Goal: Task Accomplishment & Management: Manage account settings

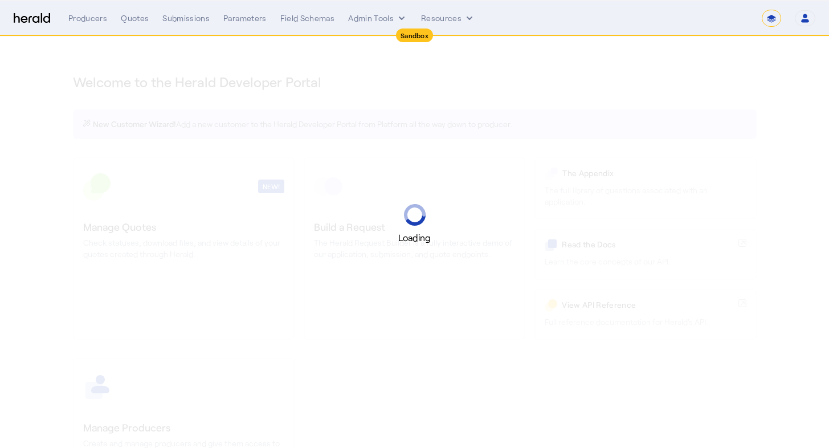
select select "*******"
select select "pfm_2v8p_herald_api"
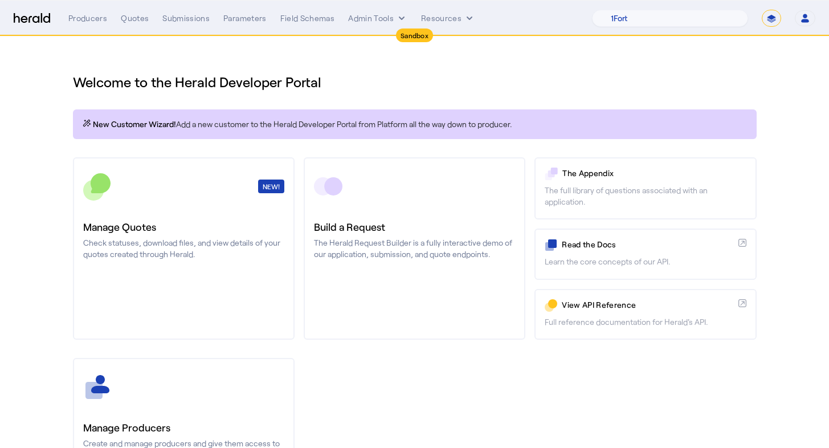
select select "**********"
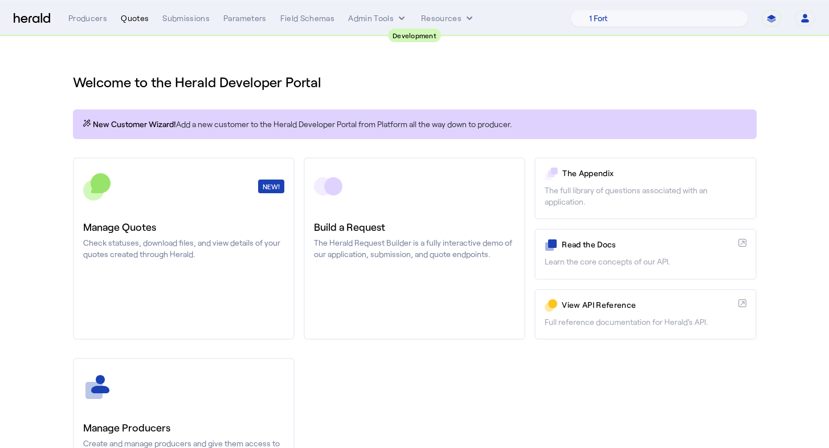
click at [144, 19] on div "Quotes" at bounding box center [135, 18] width 28 height 11
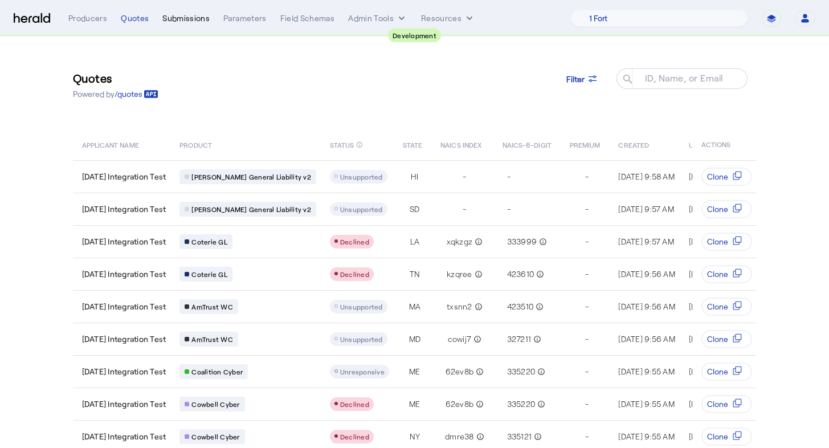
click at [194, 17] on div "Submissions" at bounding box center [185, 18] width 47 height 11
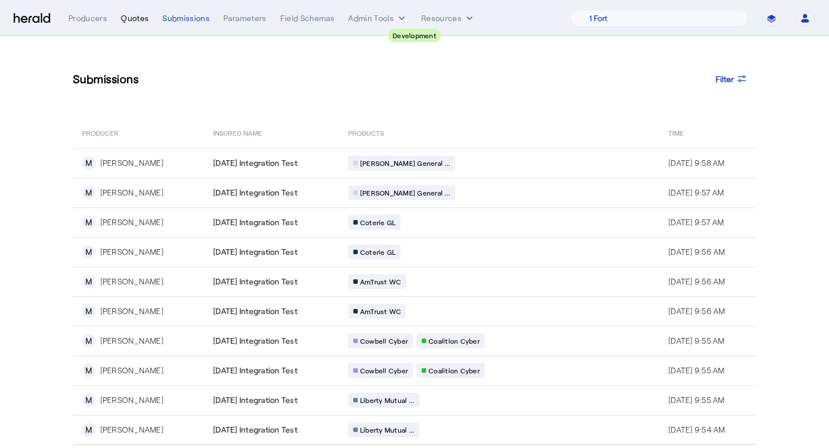
click at [125, 17] on div "Quotes" at bounding box center [135, 18] width 28 height 11
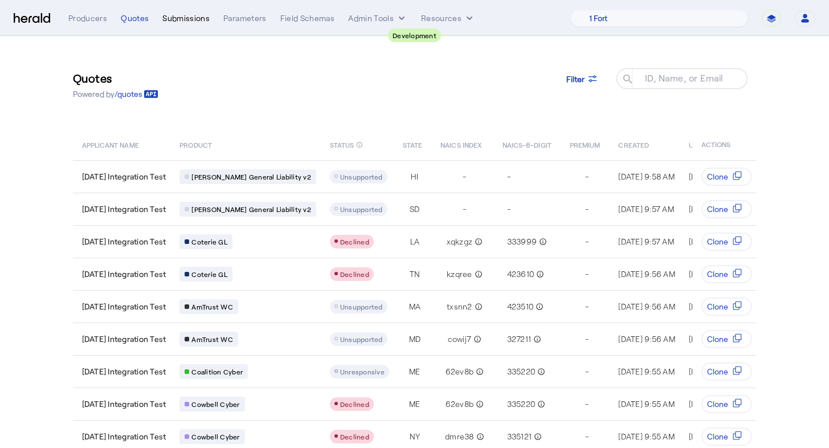
click at [194, 19] on div "Submissions" at bounding box center [185, 18] width 47 height 11
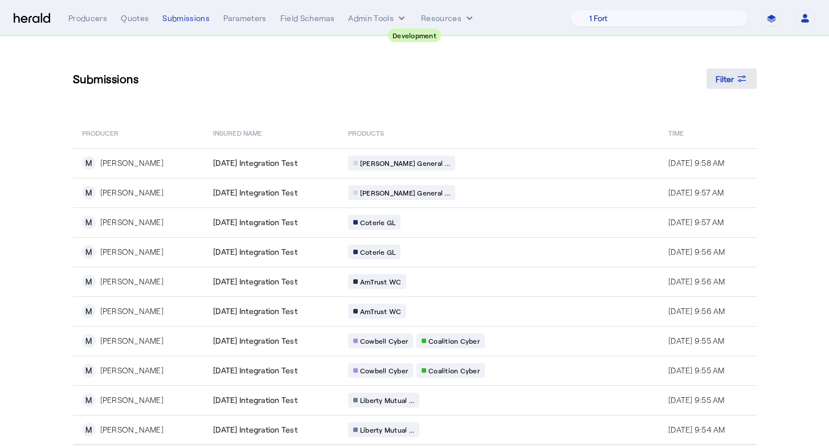
click at [742, 80] on icon at bounding box center [741, 78] width 11 height 11
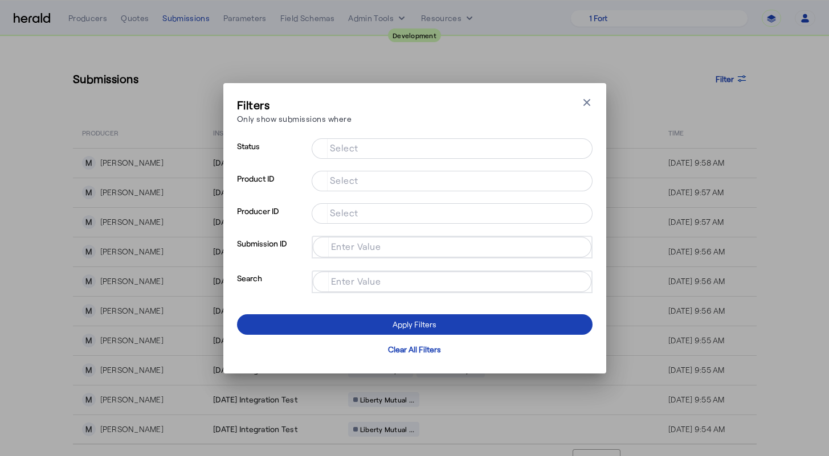
click at [403, 192] on div at bounding box center [452, 197] width 281 height 12
click at [403, 186] on input "Select" at bounding box center [450, 180] width 258 height 14
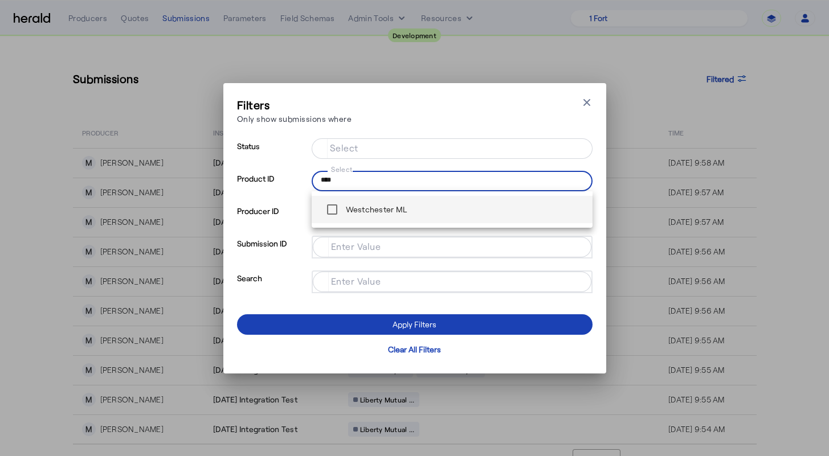
type input "****"
click at [447, 210] on span "Westchester ML" at bounding box center [452, 209] width 263 height 23
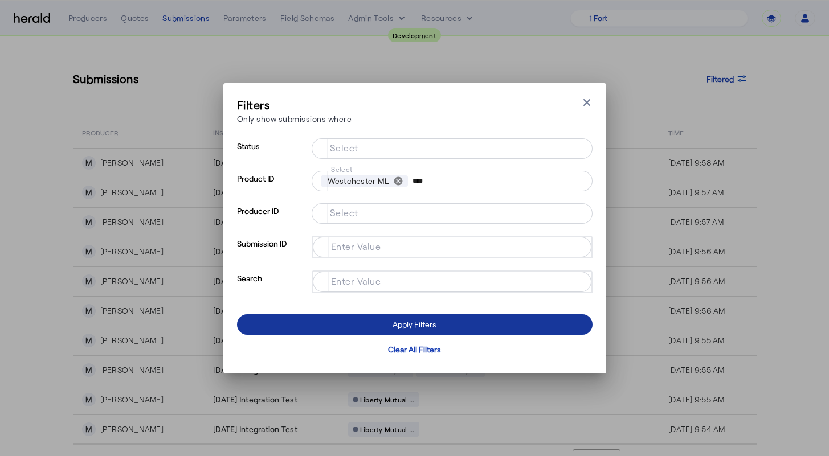
click at [497, 323] on span at bounding box center [414, 324] width 355 height 27
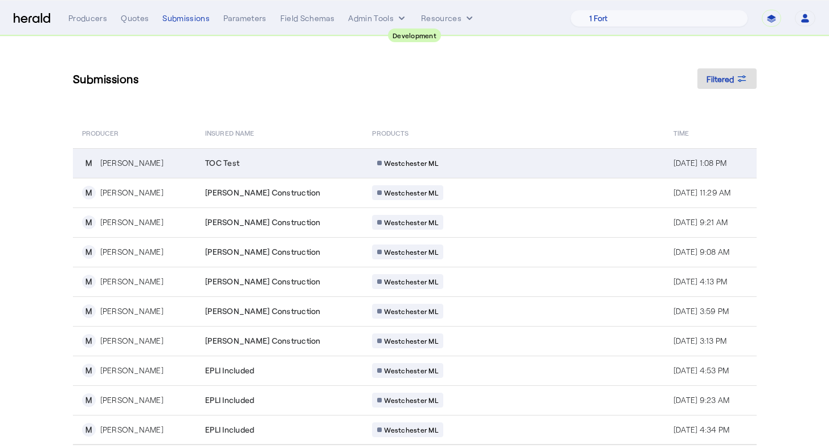
click at [280, 165] on div "TOC Test" at bounding box center [281, 162] width 153 height 11
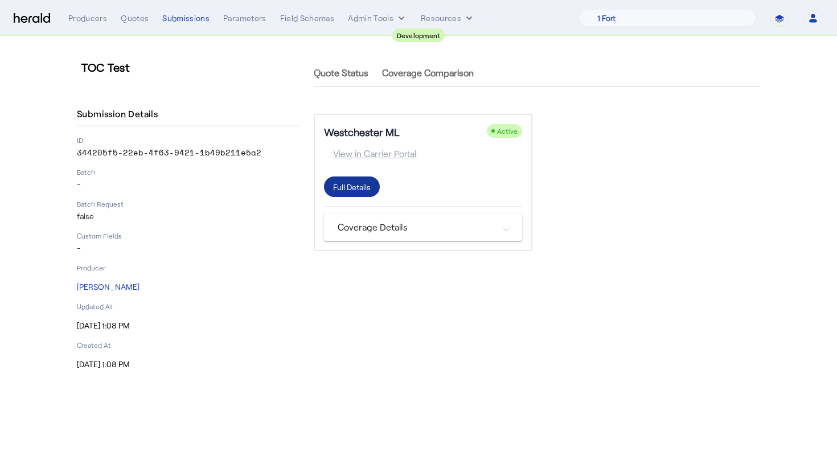
click at [346, 190] on div "Full Details" at bounding box center [352, 187] width 38 height 12
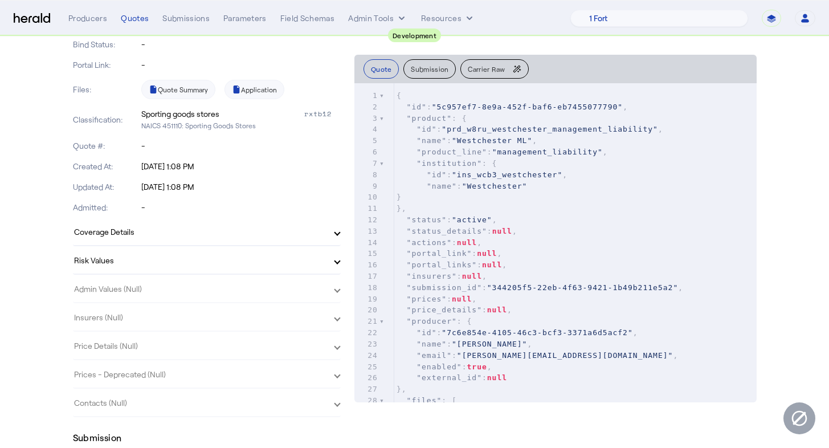
scroll to position [473, 0]
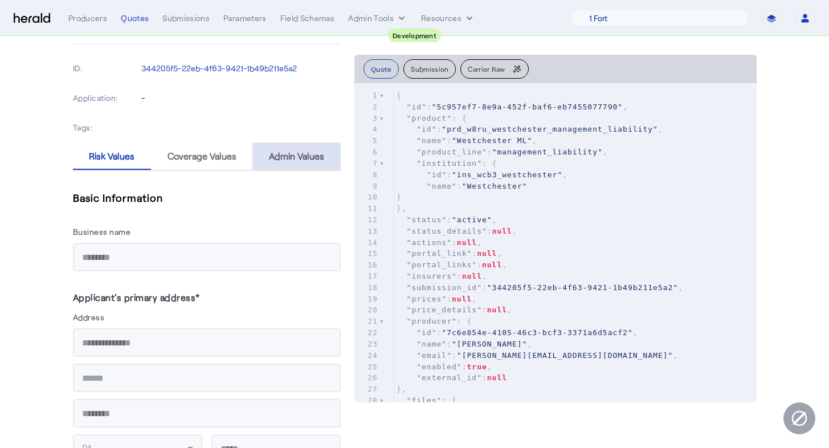
click at [302, 159] on span "Admin Values" at bounding box center [296, 156] width 55 height 9
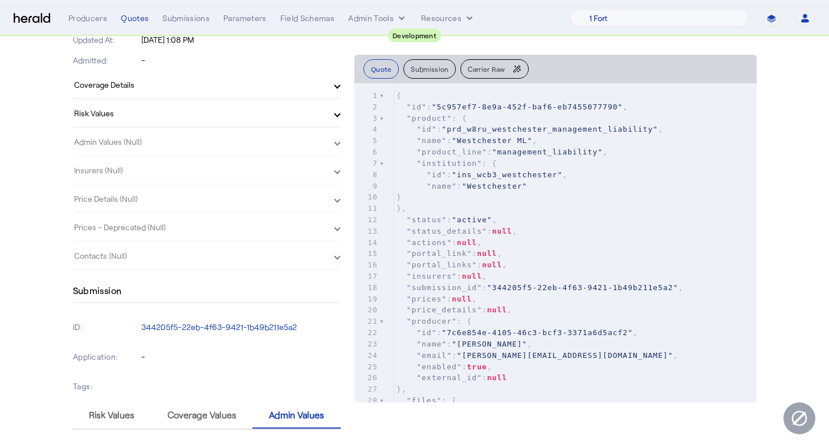
scroll to position [0, 0]
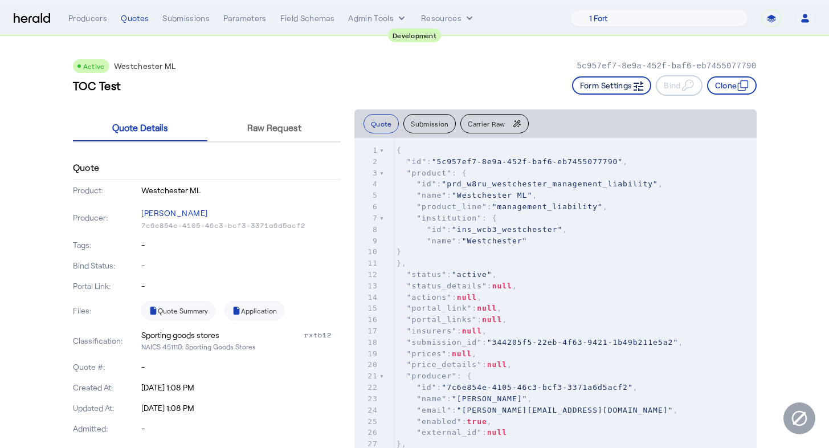
click at [620, 89] on button "Form Settings" at bounding box center [612, 85] width 80 height 18
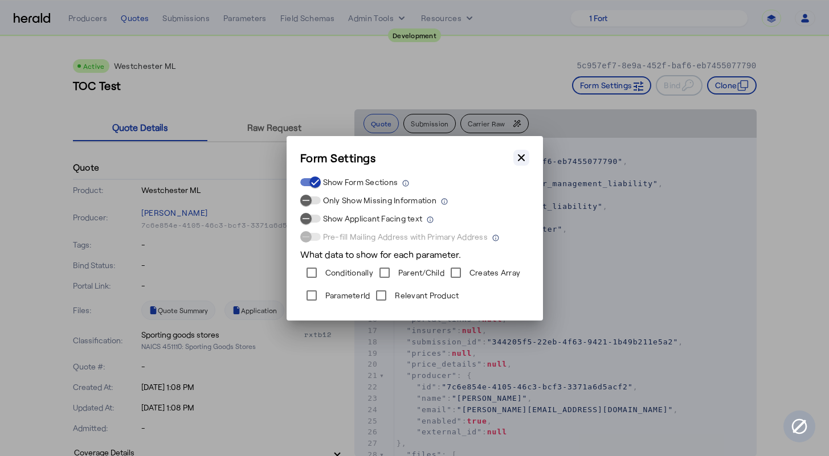
click at [517, 158] on icon "button" at bounding box center [521, 157] width 11 height 11
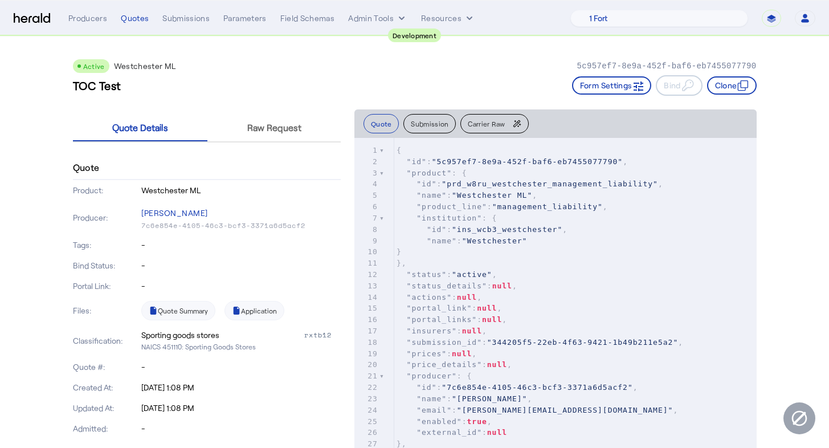
click at [384, 83] on div "TOC Test Form Settings Bind Clone" at bounding box center [415, 85] width 684 height 21
click at [717, 84] on button "Clone" at bounding box center [732, 85] width 50 height 18
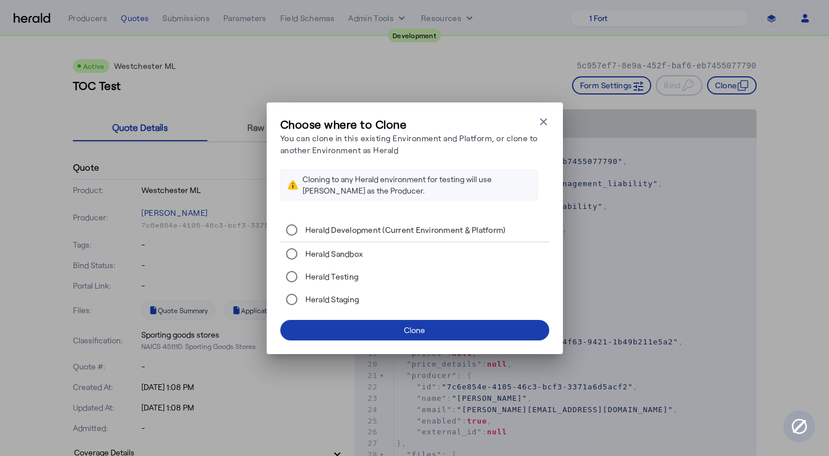
click at [447, 330] on span at bounding box center [414, 330] width 269 height 27
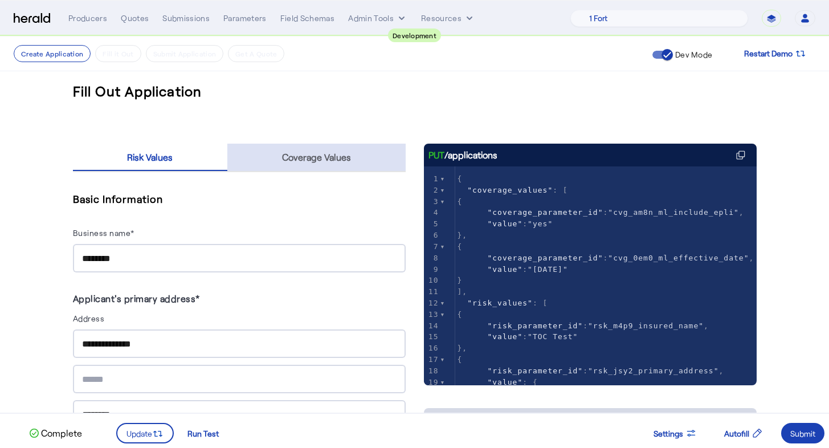
click at [328, 149] on span "Coverage Values" at bounding box center [316, 157] width 69 height 27
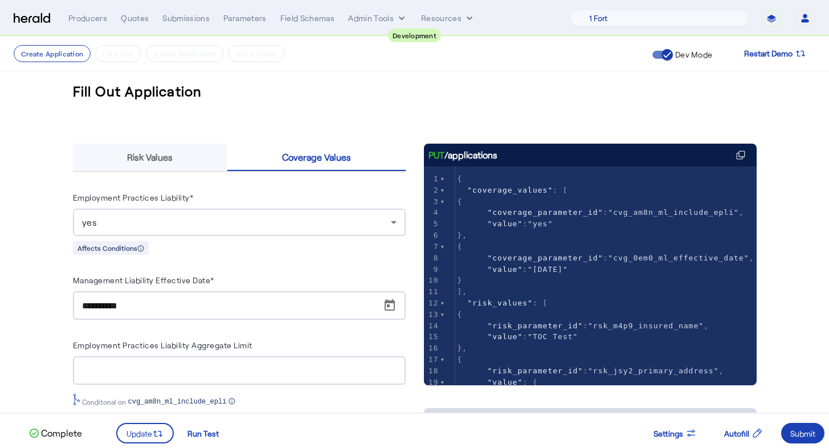
click at [116, 160] on div "Risk Values" at bounding box center [150, 157] width 155 height 27
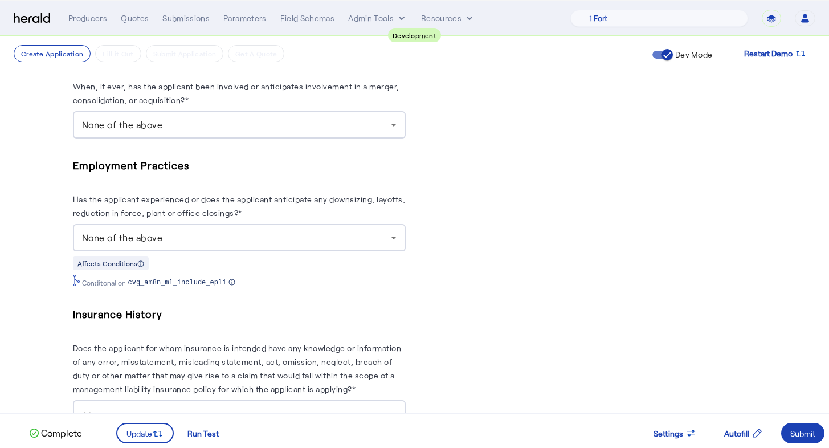
scroll to position [1553, 0]
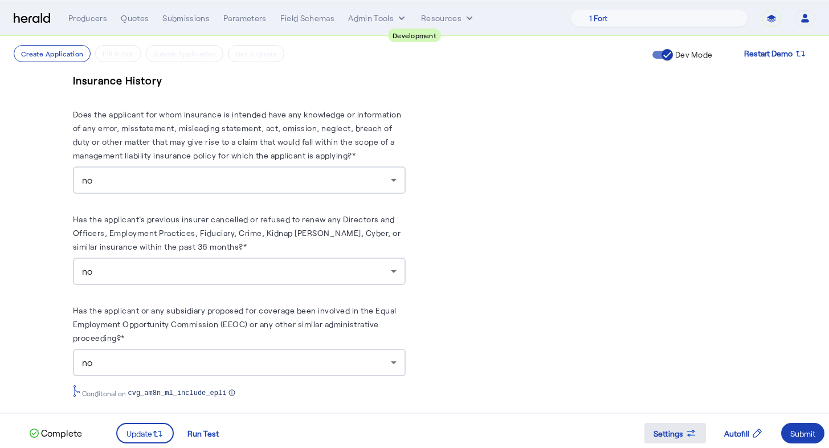
click at [675, 436] on span "Settings" at bounding box center [668, 433] width 30 height 12
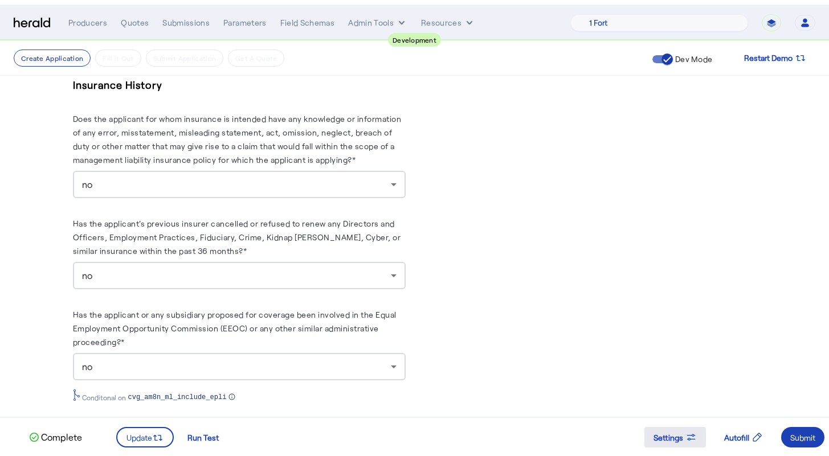
scroll to position [0, 0]
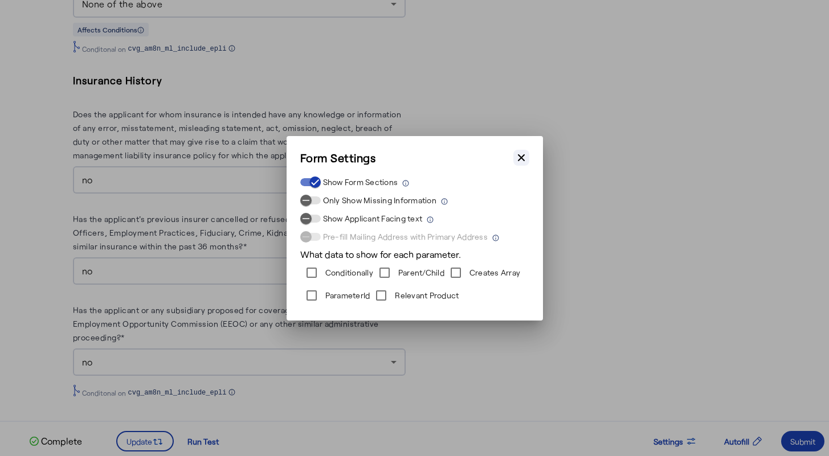
click at [526, 157] on icon "button" at bounding box center [521, 157] width 11 height 11
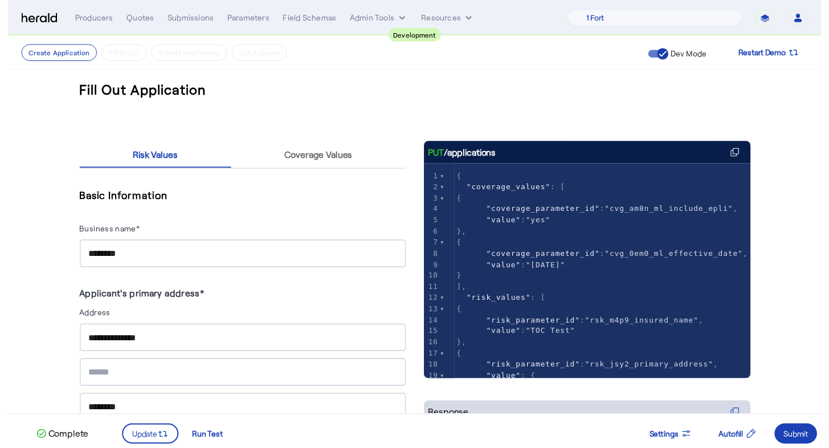
scroll to position [1553, 0]
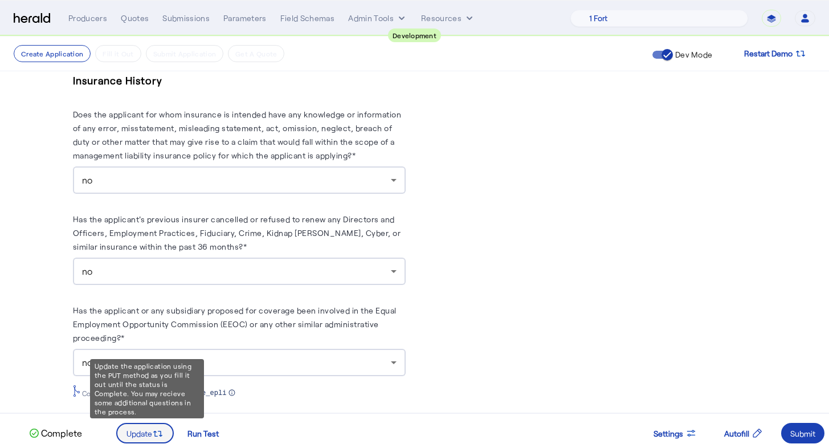
click at [149, 436] on span "Update" at bounding box center [139, 433] width 26 height 12
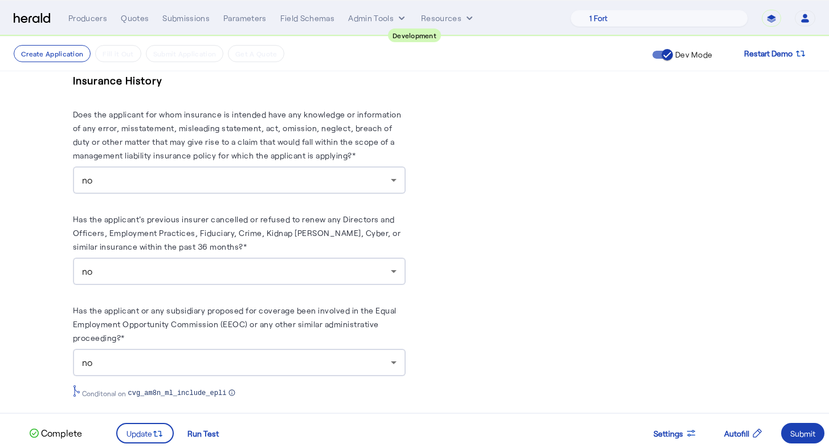
scroll to position [0, 0]
click at [799, 432] on div "Submit" at bounding box center [802, 433] width 25 height 12
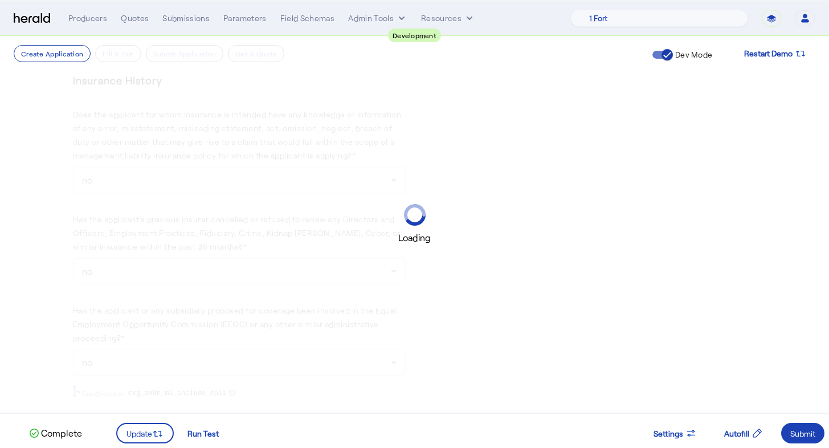
scroll to position [1442, 0]
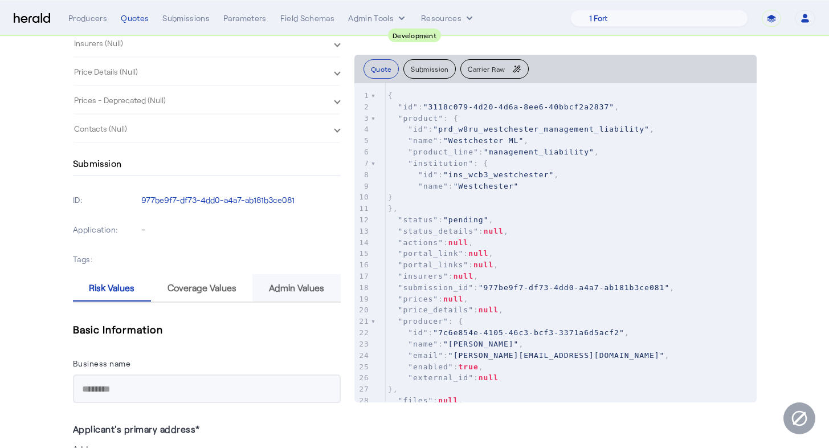
click at [292, 285] on span "Admin Values" at bounding box center [296, 287] width 55 height 9
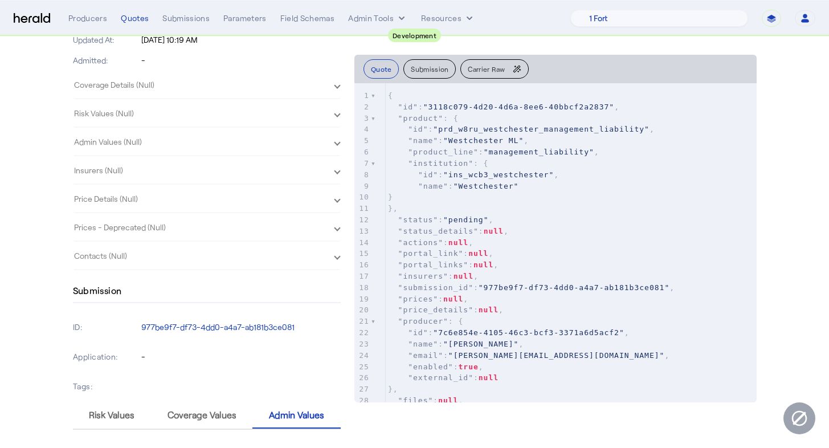
scroll to position [349, 0]
click at [201, 419] on span "Coverage Values" at bounding box center [201, 414] width 69 height 9
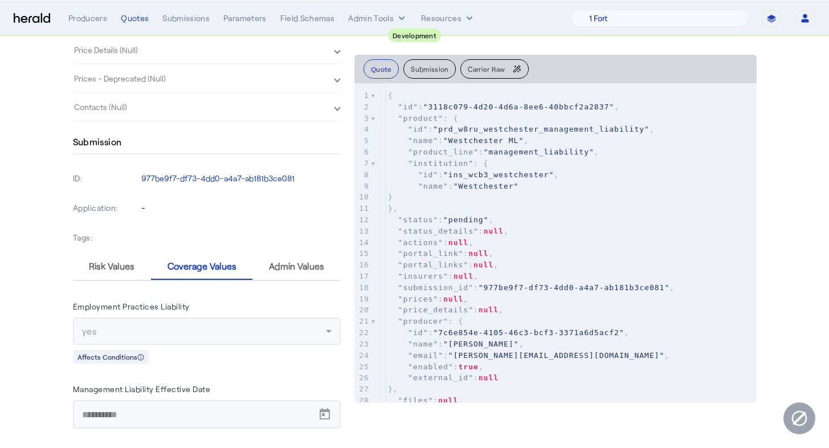
scroll to position [519, 0]
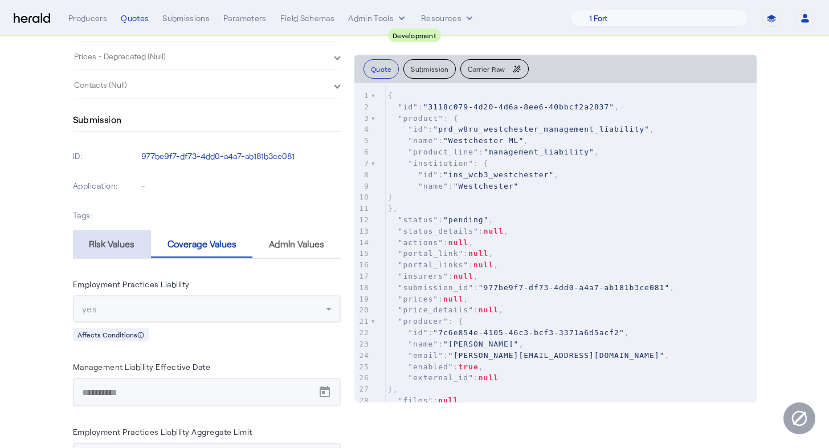
click at [134, 252] on span "Risk Values" at bounding box center [112, 243] width 46 height 27
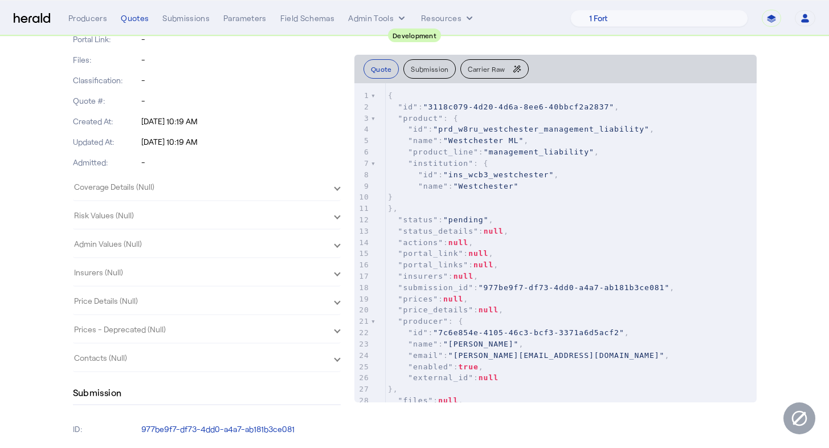
scroll to position [0, 0]
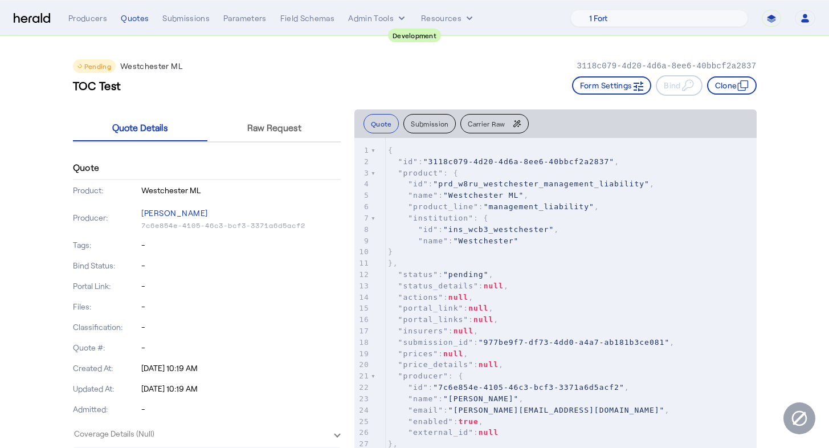
click at [424, 73] on div "Pending Westchester ML 3118c079-4d20-4d6a-8ee6-40bbcf2a2837 TOC Test Form Setti…" at bounding box center [415, 72] width 684 height 73
click at [129, 29] on nav "Development Menu Producers Quotes Submissions Parameters Field Schemas Admin To…" at bounding box center [414, 18] width 829 height 35
click at [138, 18] on div "Quotes" at bounding box center [135, 18] width 28 height 11
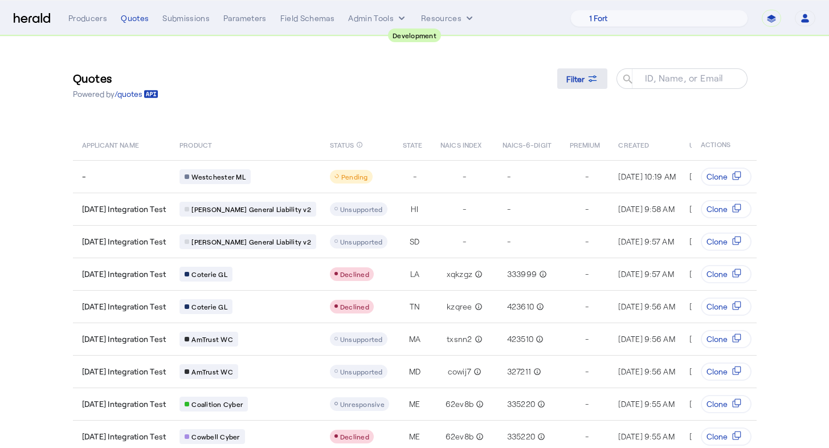
click at [584, 81] on span "Filter" at bounding box center [575, 79] width 18 height 12
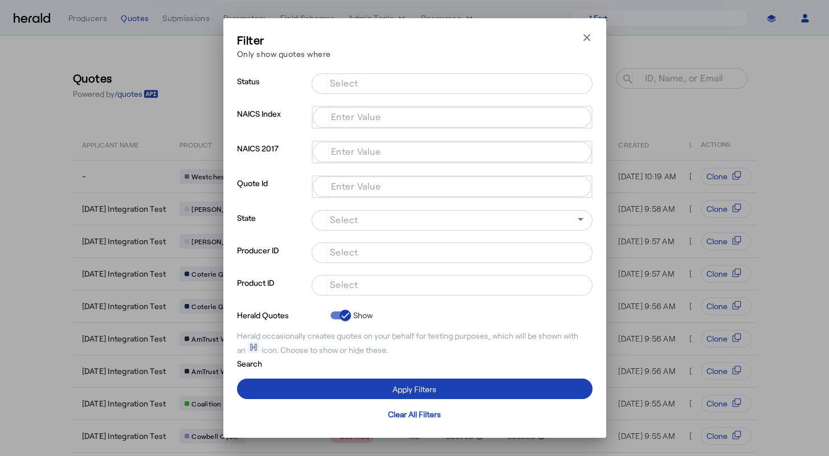
click at [423, 280] on input "Select" at bounding box center [450, 284] width 258 height 14
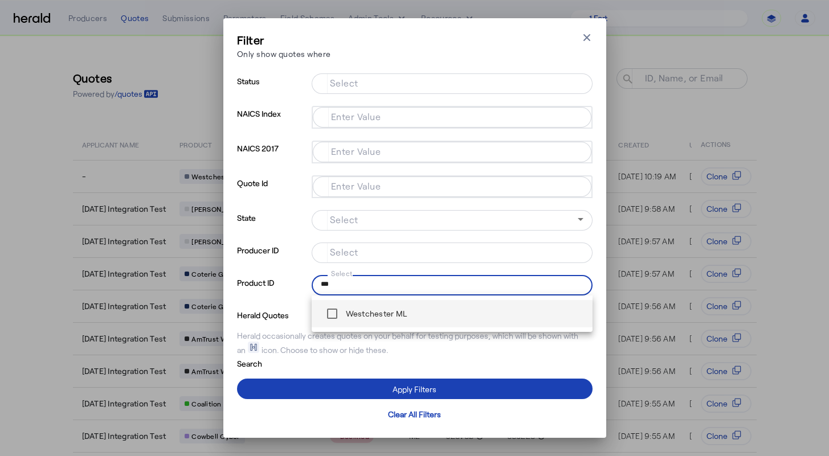
type input "***"
click at [435, 318] on span "Westchester ML" at bounding box center [452, 313] width 263 height 23
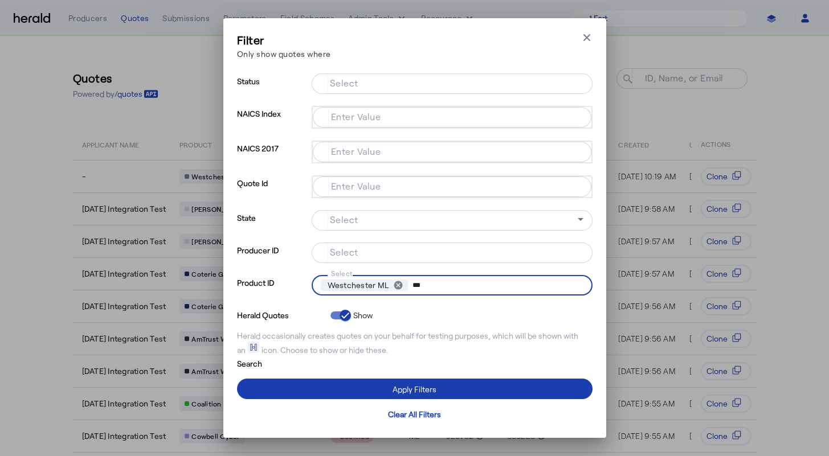
click at [481, 388] on span at bounding box center [414, 388] width 355 height 27
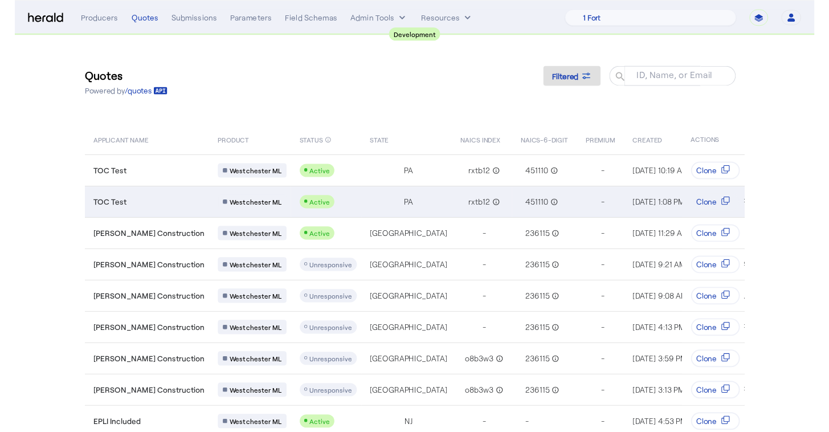
scroll to position [2, 0]
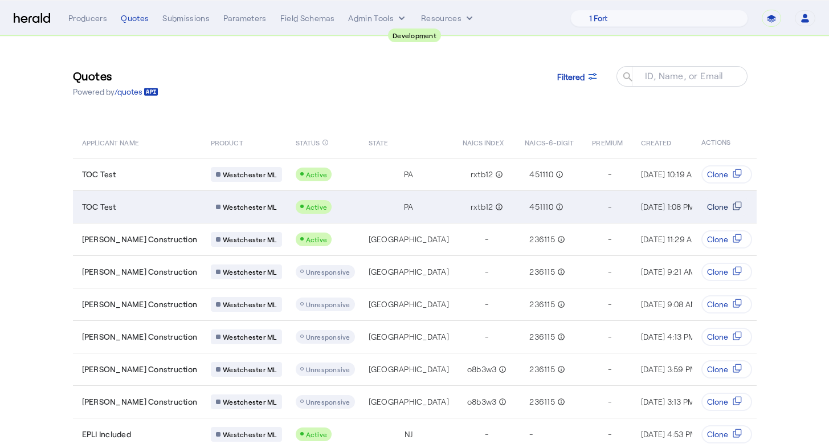
click at [715, 207] on span "Clone" at bounding box center [717, 206] width 21 height 11
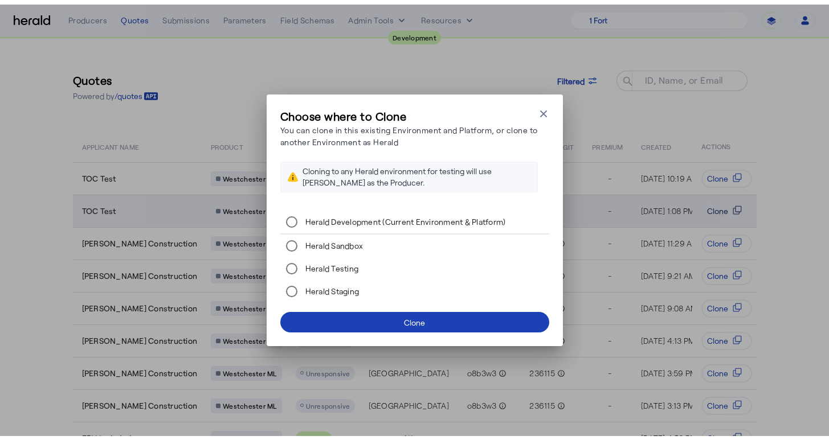
scroll to position [0, 0]
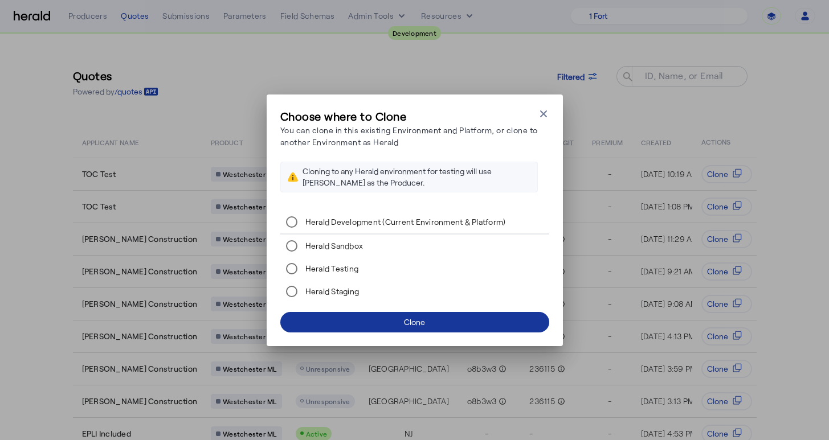
click at [456, 329] on span at bounding box center [414, 322] width 269 height 27
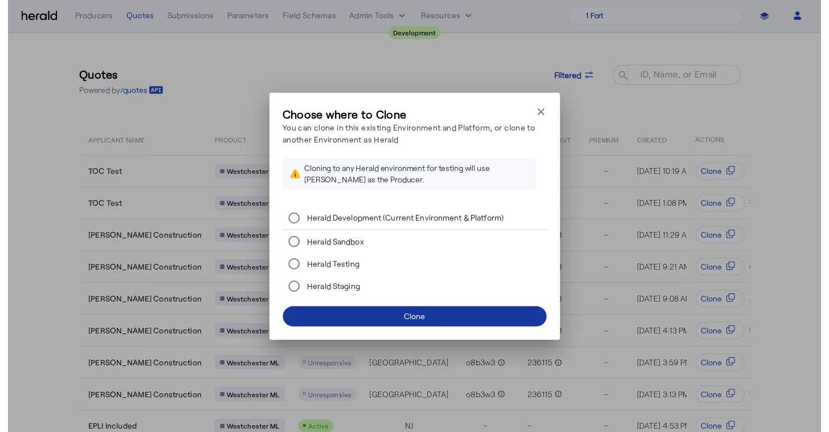
scroll to position [2, 0]
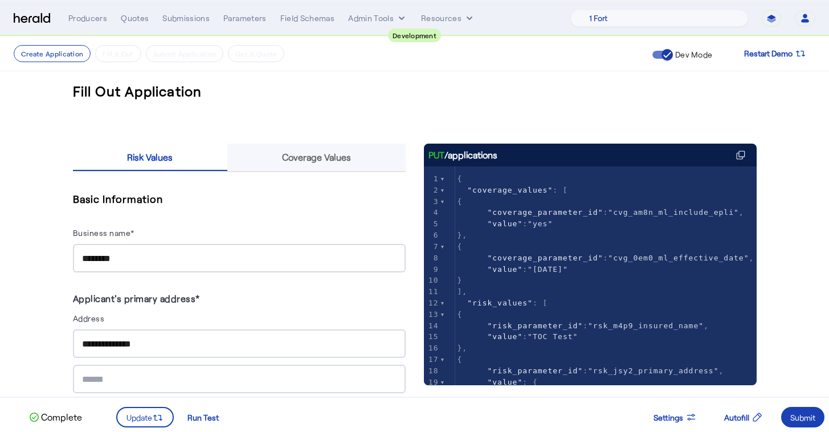
click at [351, 153] on span "Coverage Values" at bounding box center [316, 157] width 69 height 9
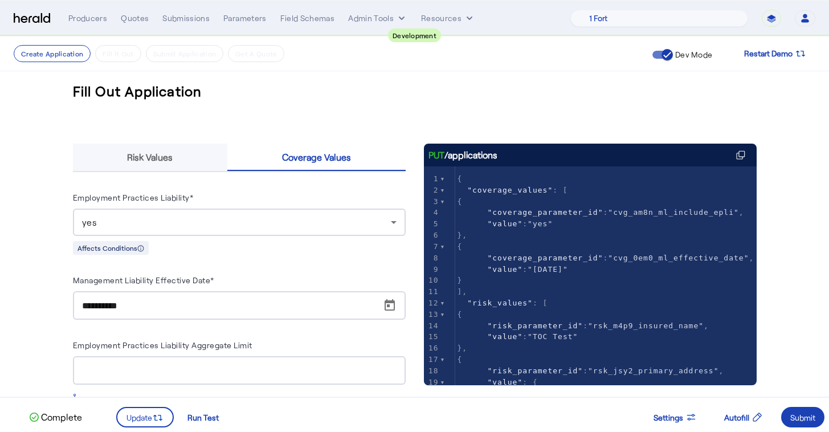
click at [162, 164] on span "Risk Values" at bounding box center [150, 157] width 46 height 27
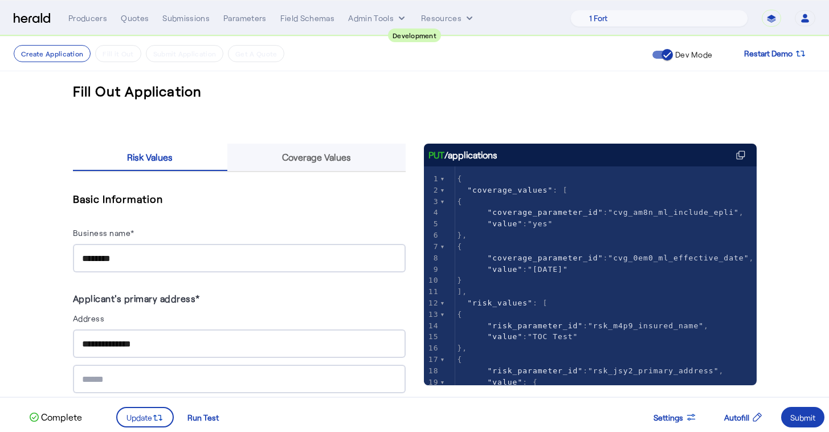
click at [291, 156] on span "Coverage Values" at bounding box center [316, 157] width 69 height 9
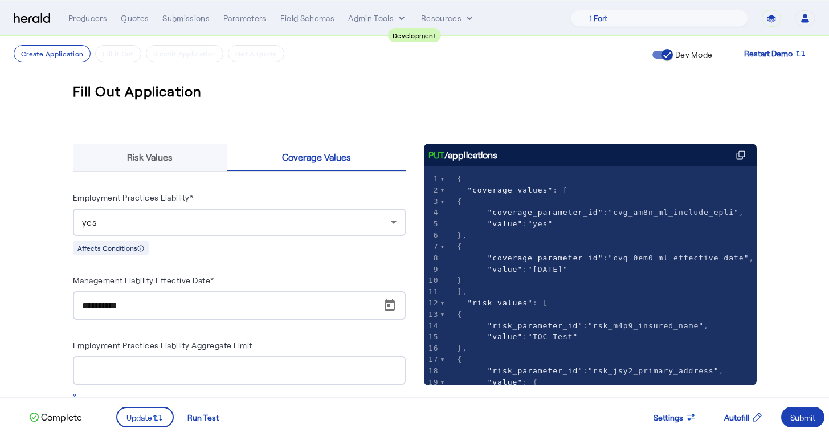
click at [185, 167] on div "Risk Values" at bounding box center [150, 157] width 155 height 27
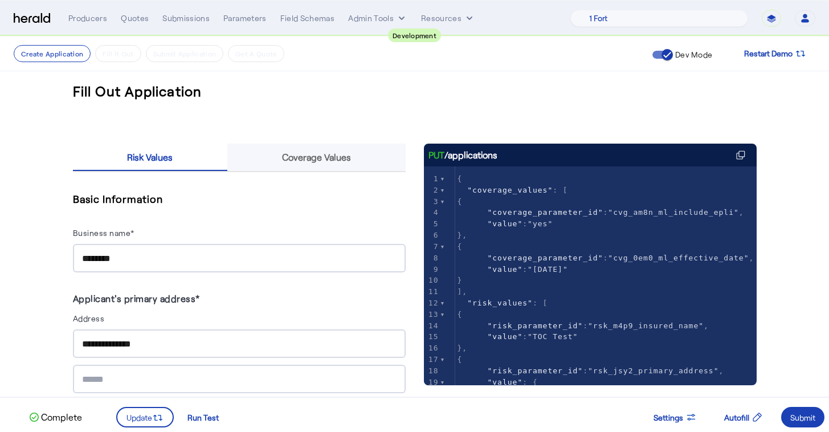
click at [326, 159] on span "Coverage Values" at bounding box center [316, 157] width 69 height 9
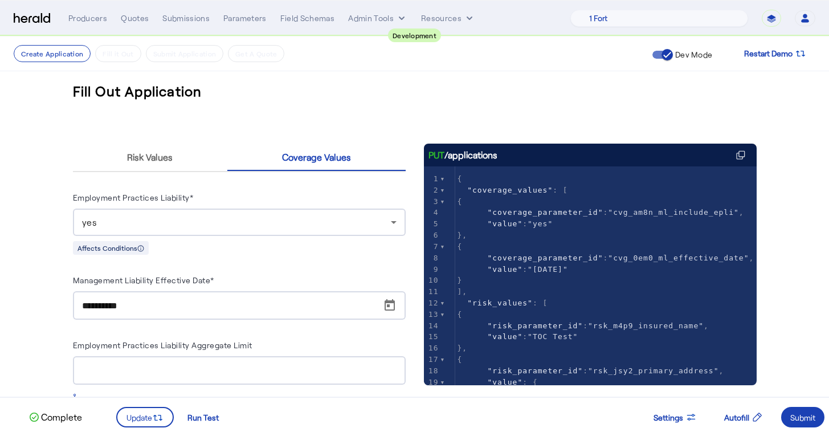
click at [102, 44] on div "Create Application Fill it Out Submit Application Get A Quote Dev Mode Restart …" at bounding box center [414, 53] width 801 height 21
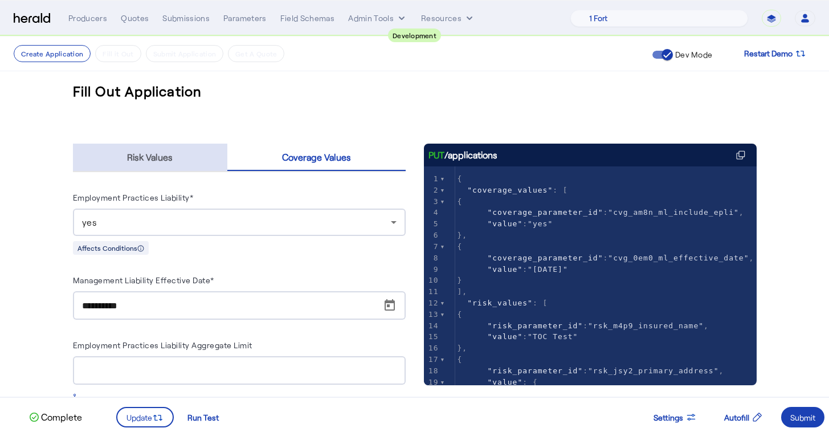
click at [165, 149] on span "Risk Values" at bounding box center [150, 157] width 46 height 27
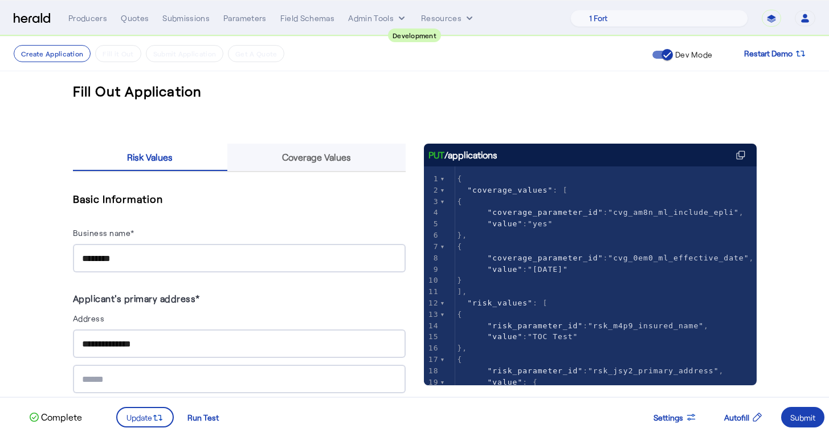
click at [310, 155] on span "Coverage Values" at bounding box center [316, 157] width 69 height 9
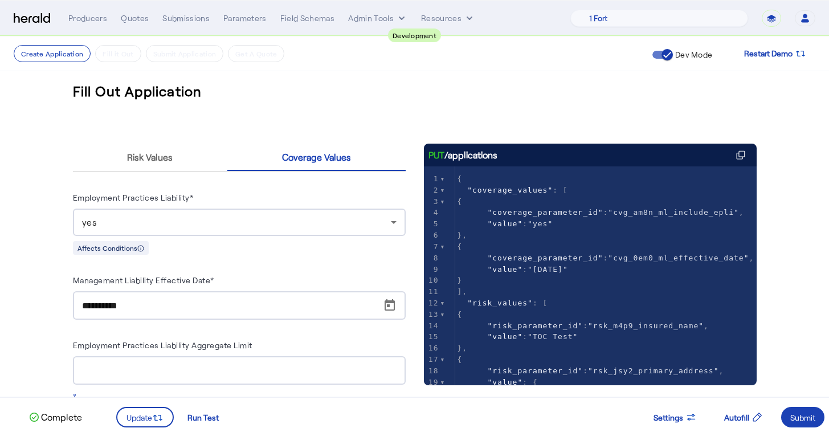
scroll to position [216, 0]
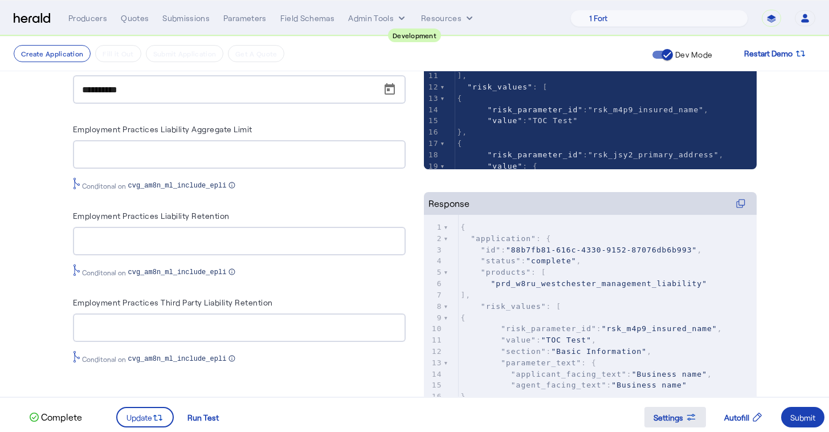
click at [694, 419] on icon at bounding box center [690, 416] width 11 height 11
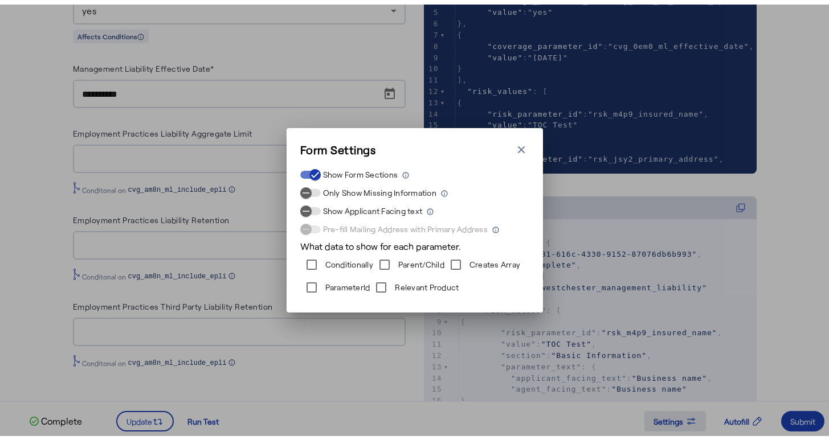
scroll to position [0, 0]
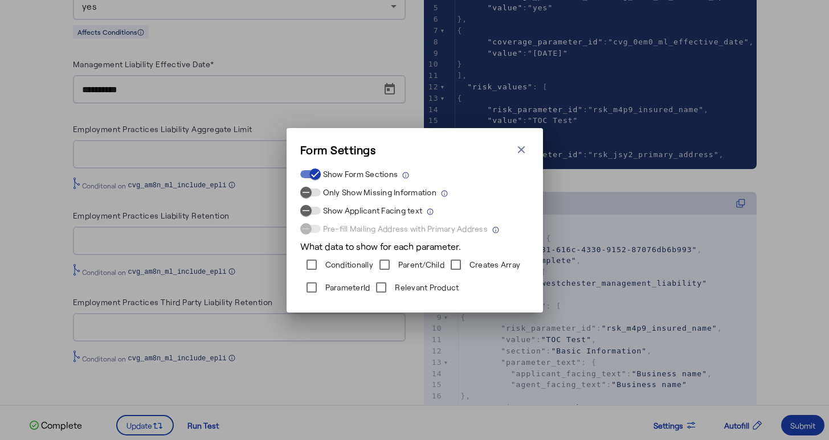
click at [517, 149] on icon "button" at bounding box center [521, 149] width 11 height 11
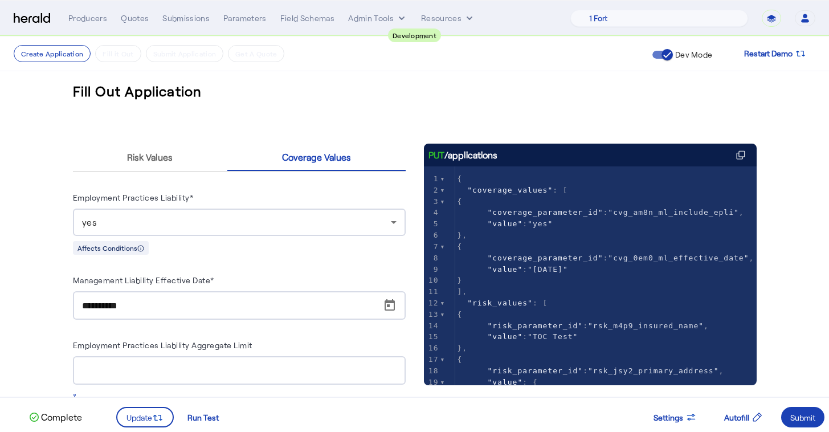
click at [502, 99] on div "Fill Out Application" at bounding box center [415, 91] width 684 height 18
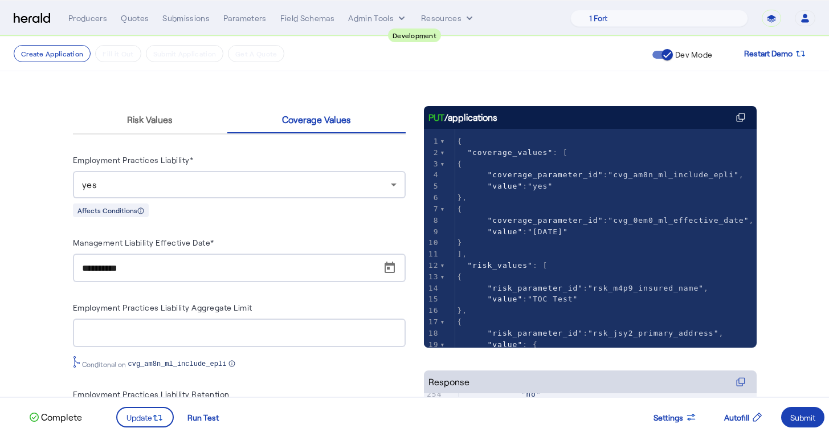
click at [108, 95] on div "**********" at bounding box center [415, 351] width 684 height 565
click at [359, 17] on button "Admin Tools" at bounding box center [377, 18] width 59 height 11
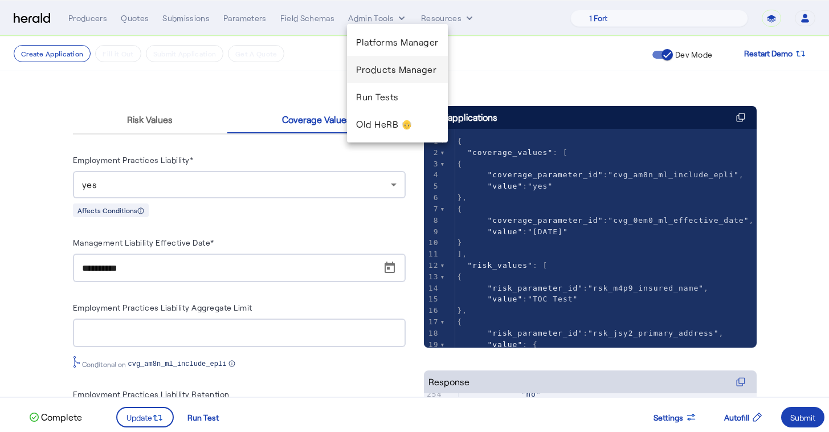
click at [418, 64] on span "Products Manager" at bounding box center [397, 70] width 83 height 14
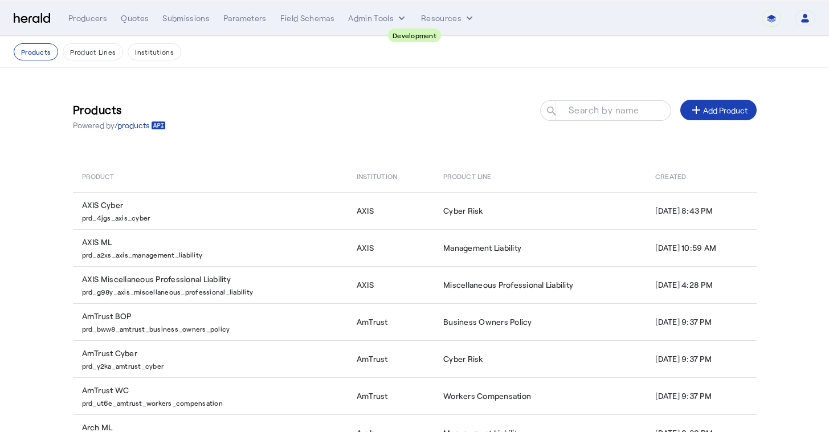
click at [567, 111] on input "Search by name" at bounding box center [610, 110] width 103 height 14
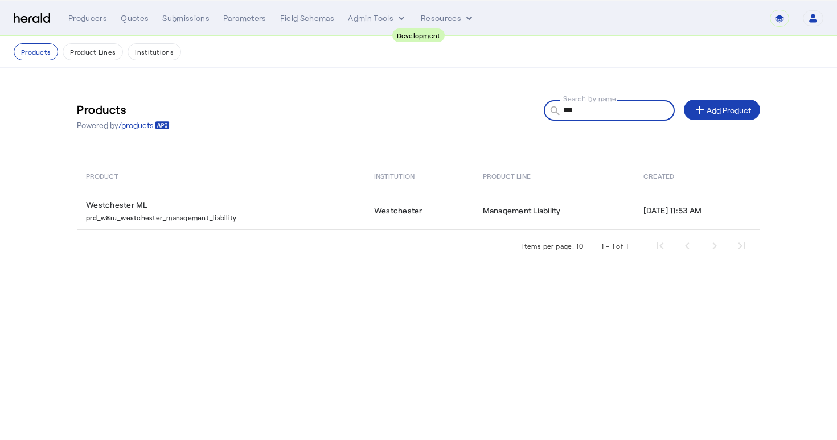
type input "****"
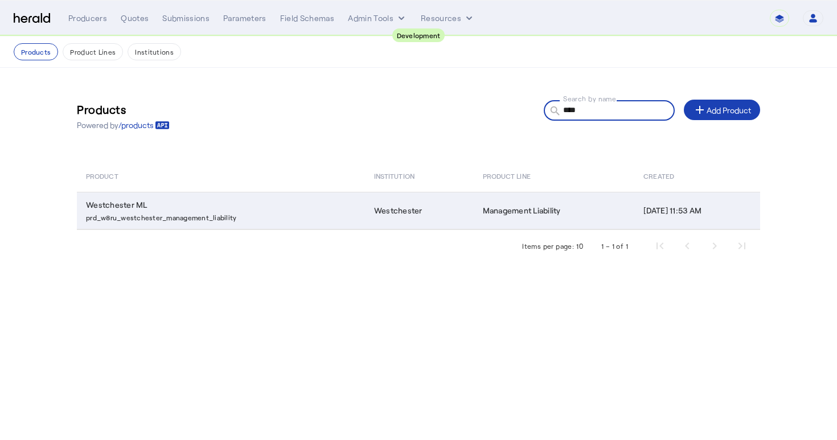
click at [227, 213] on p "prd_w8ru_westchester_management_liability" at bounding box center [223, 216] width 275 height 11
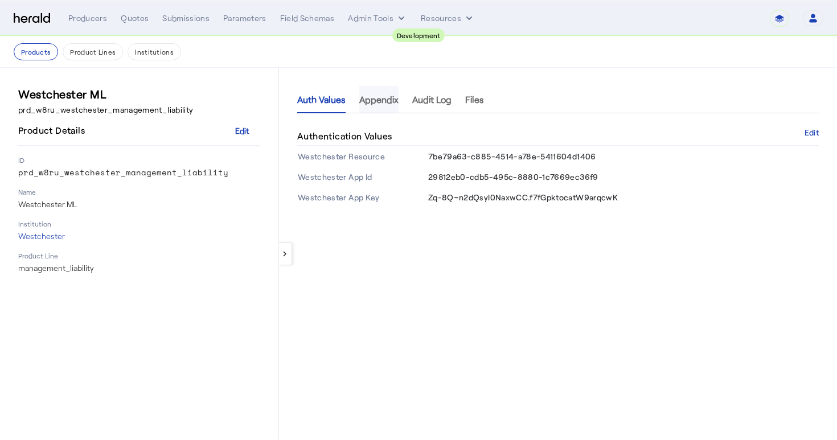
click at [383, 107] on span "Appendix" at bounding box center [378, 99] width 39 height 27
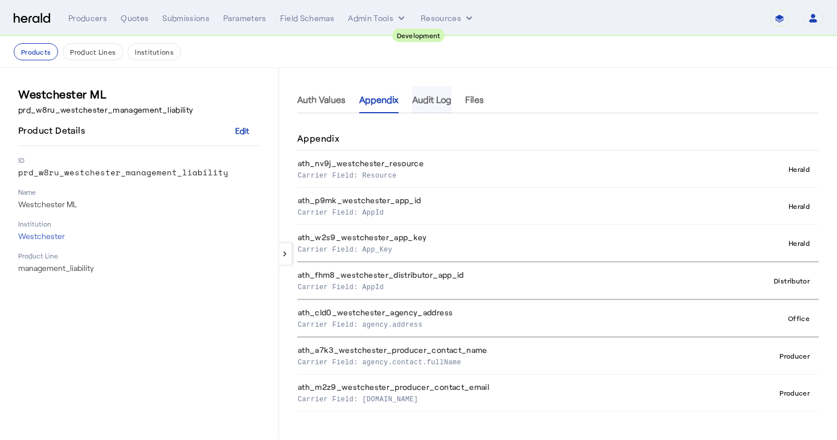
click at [447, 103] on span "Audit Log" at bounding box center [431, 99] width 39 height 9
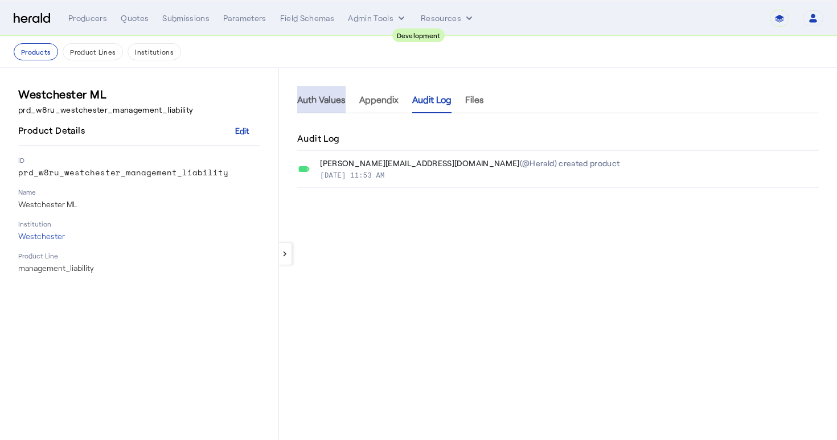
click at [329, 104] on span "Auth Values" at bounding box center [321, 99] width 48 height 9
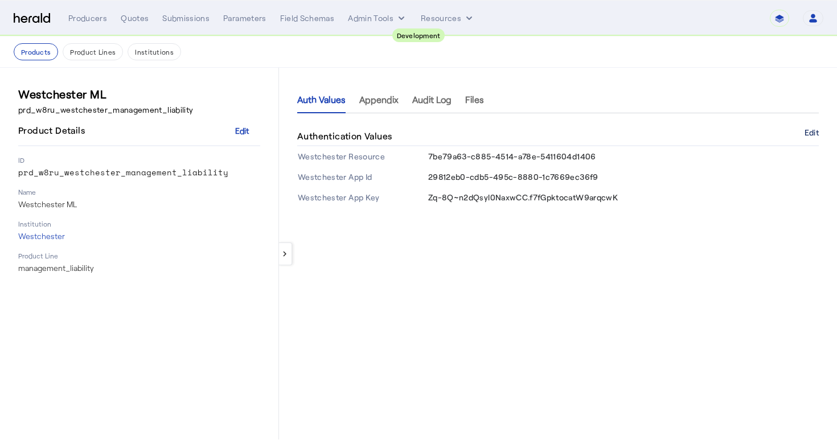
click at [809, 133] on button "Edit" at bounding box center [812, 132] width 14 height 7
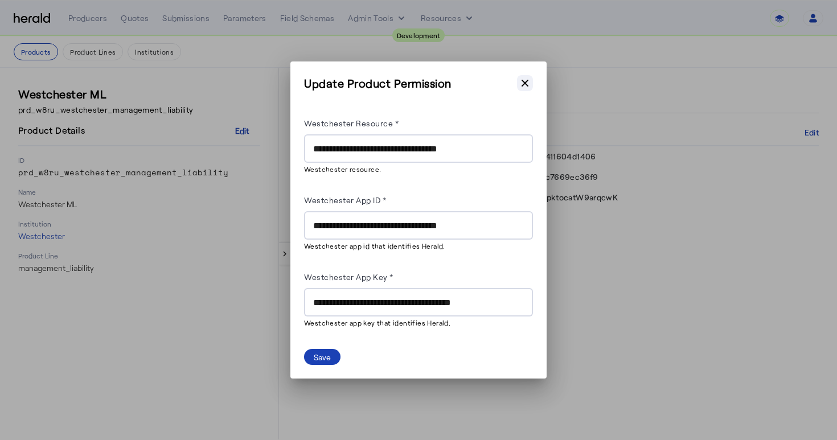
click at [525, 89] on icon "button" at bounding box center [524, 82] width 11 height 11
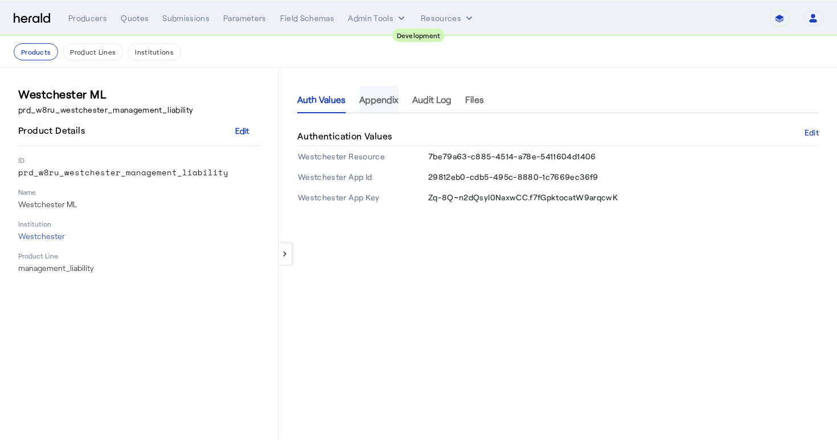
click at [393, 104] on span "Appendix" at bounding box center [378, 99] width 39 height 9
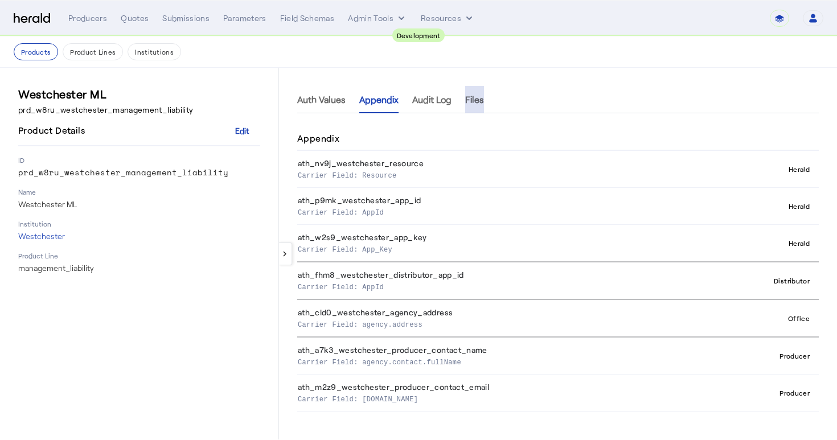
click at [481, 105] on span "Files" at bounding box center [474, 99] width 19 height 27
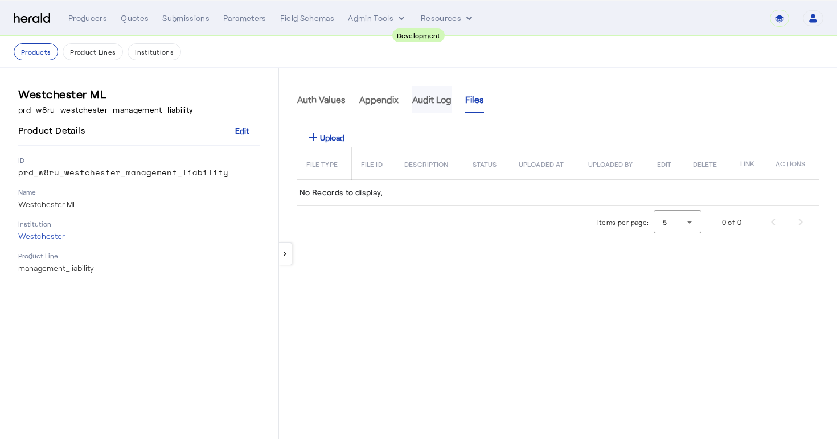
click at [422, 103] on span "Audit Log" at bounding box center [431, 99] width 39 height 9
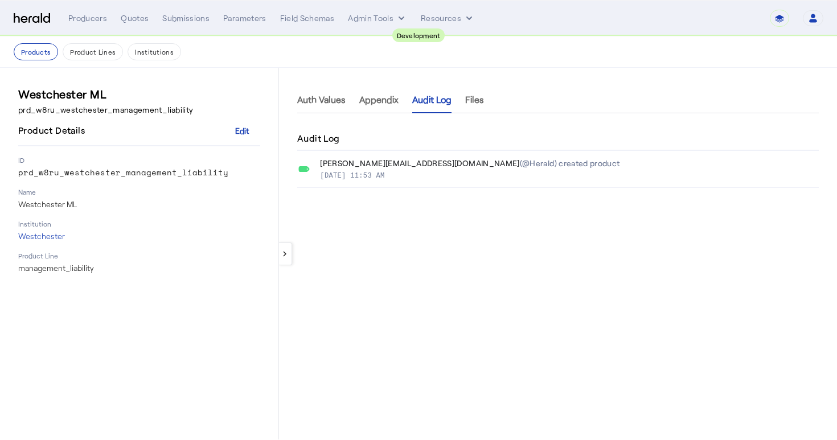
click at [356, 99] on ul "Auth Values Appendix Audit Log Files" at bounding box center [390, 99] width 187 height 27
click at [363, 97] on span "Appendix" at bounding box center [378, 99] width 39 height 9
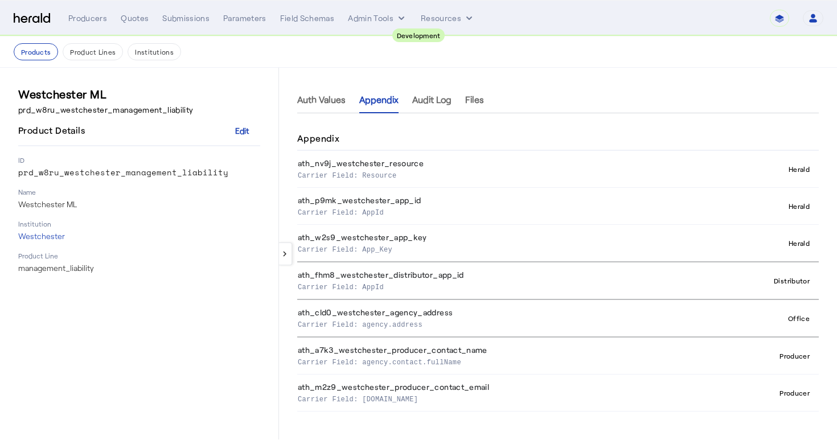
click at [394, 257] on th "ath_w2s9_westchester_app_key Carrier Field: App_Key" at bounding box center [503, 244] width 412 height 38
click at [386, 242] on th "ath_w2s9_westchester_app_key Carrier Field: App_Key" at bounding box center [503, 244] width 412 height 38
click at [325, 105] on span "Auth Values" at bounding box center [321, 99] width 48 height 27
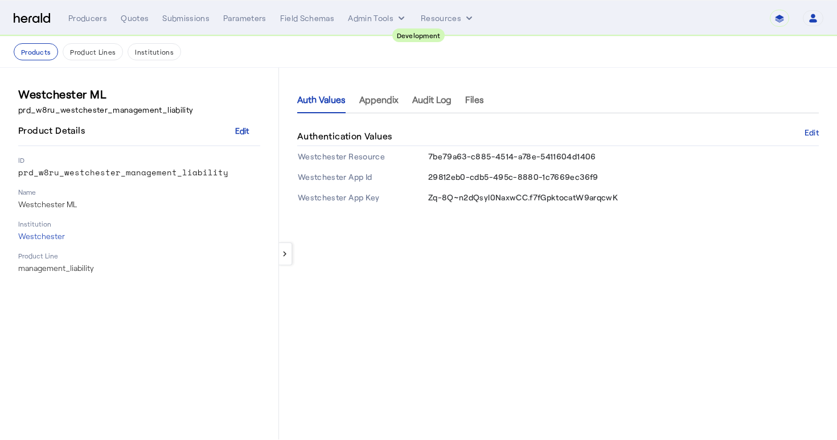
click at [199, 291] on div "Westchester ML prd_w8ru_westchester_management_liability Product Details Edit I…" at bounding box center [139, 254] width 242 height 336
click at [93, 51] on button "Product Lines" at bounding box center [93, 51] width 60 height 17
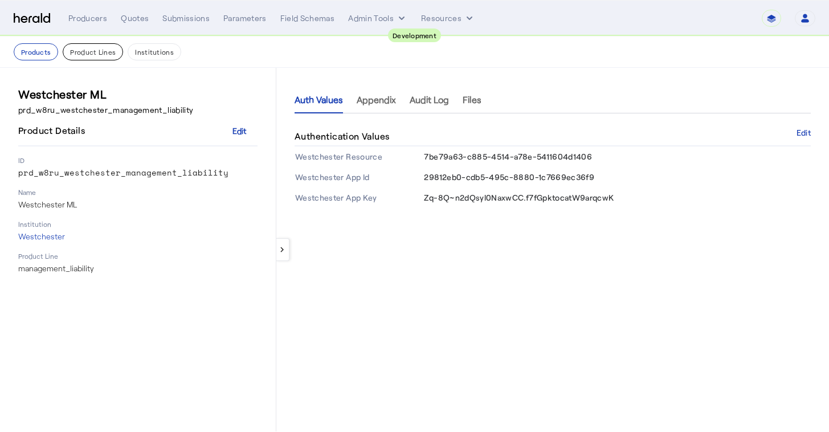
select select "pfm_2v8p_herald_api"
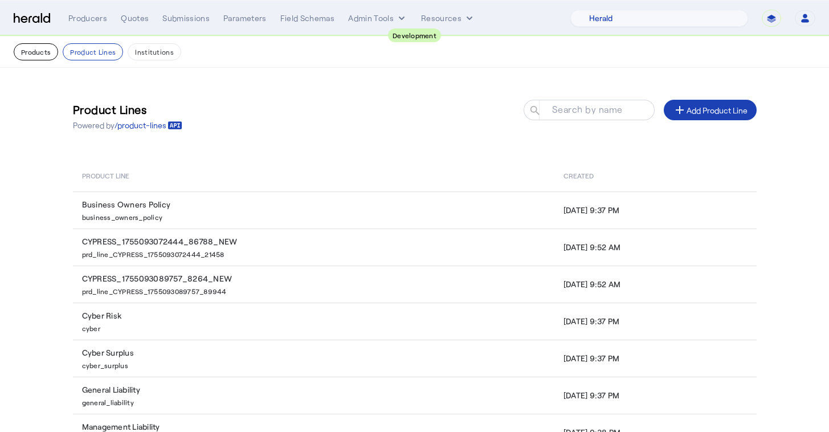
click at [47, 56] on button "Products" at bounding box center [36, 51] width 44 height 17
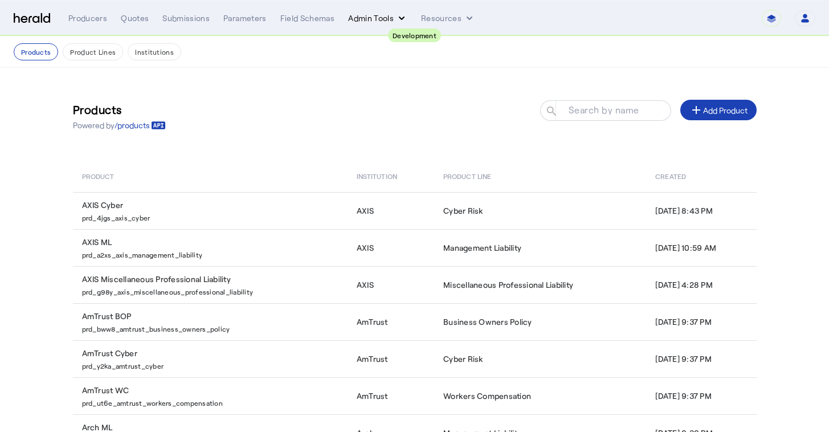
click at [366, 14] on button "Admin Tools" at bounding box center [377, 18] width 59 height 11
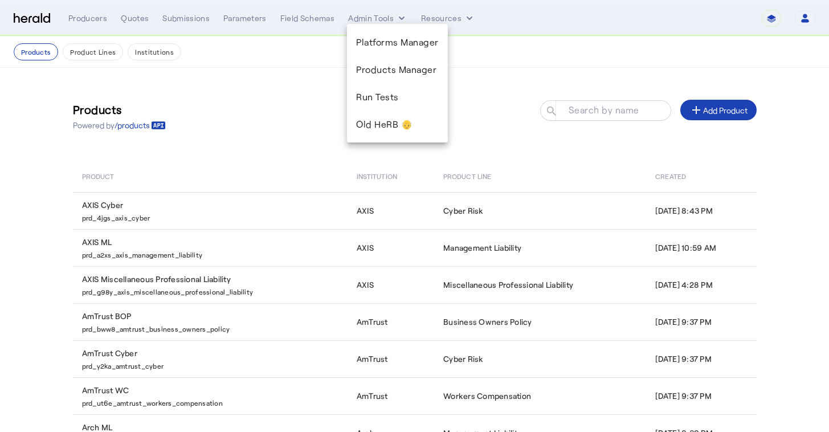
click at [443, 20] on div at bounding box center [414, 216] width 829 height 432
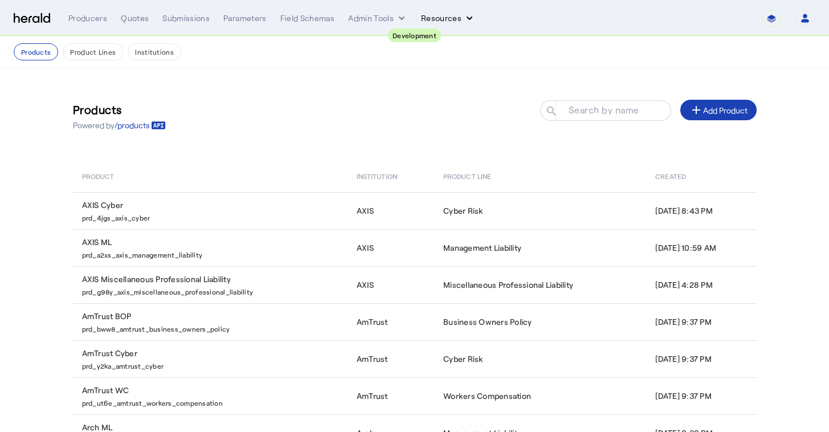
click at [439, 19] on button "Resources" at bounding box center [448, 18] width 54 height 11
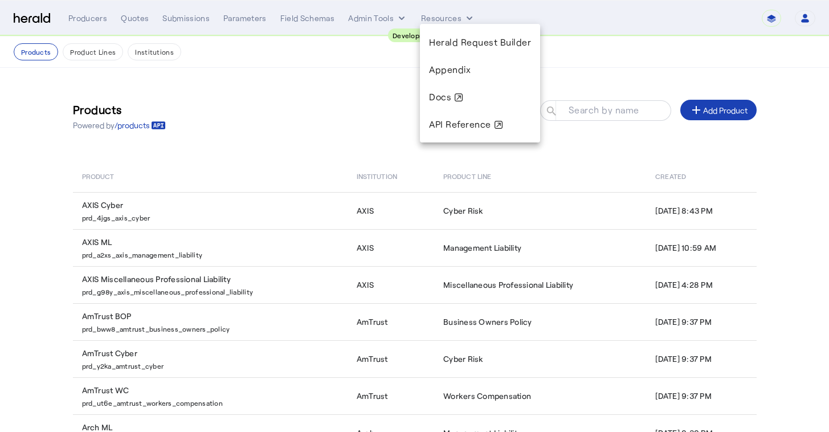
click at [379, 19] on div at bounding box center [414, 216] width 829 height 432
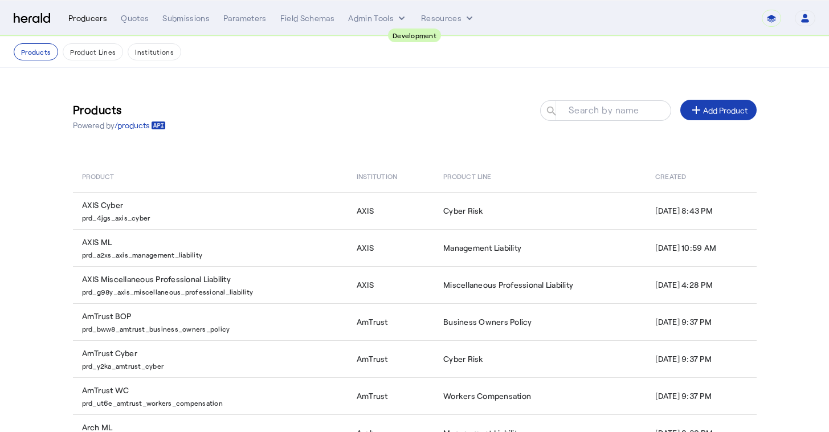
click at [91, 15] on div "Producers" at bounding box center [87, 18] width 39 height 11
select select "pfm_2v8p_herald_api"
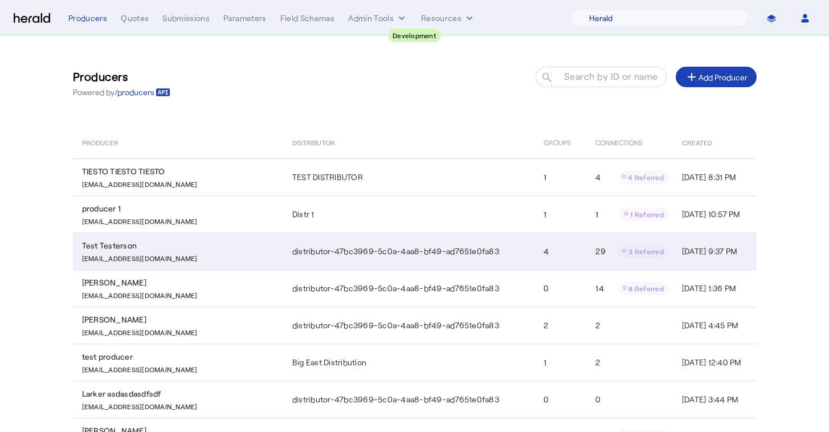
scroll to position [130, 0]
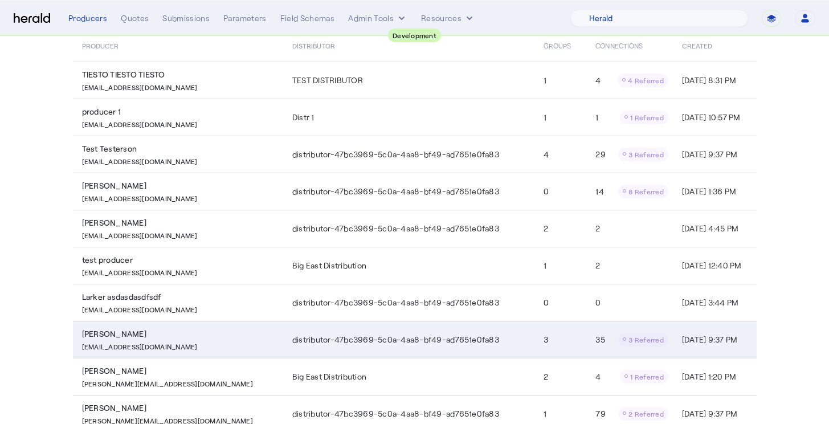
click at [403, 345] on td "distributor-47bc3969-5c0a-4aa8-bf49-ad7651e0fa83" at bounding box center [408, 339] width 251 height 37
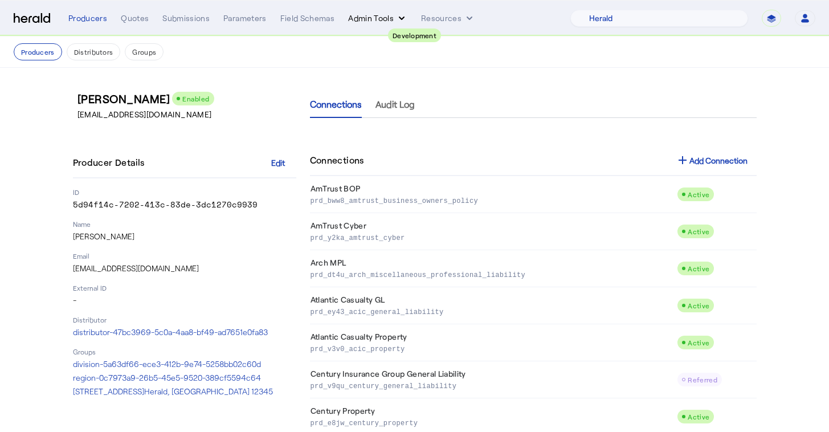
click at [371, 23] on button "Admin Tools" at bounding box center [377, 18] width 59 height 11
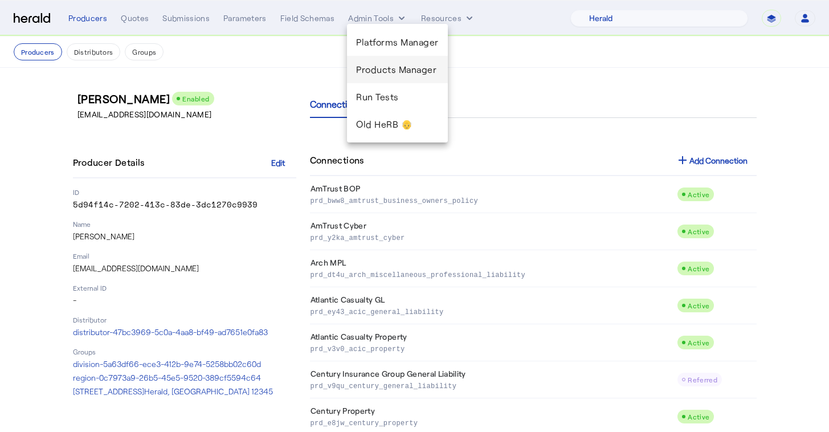
click at [371, 64] on span "Products Manager" at bounding box center [397, 70] width 83 height 14
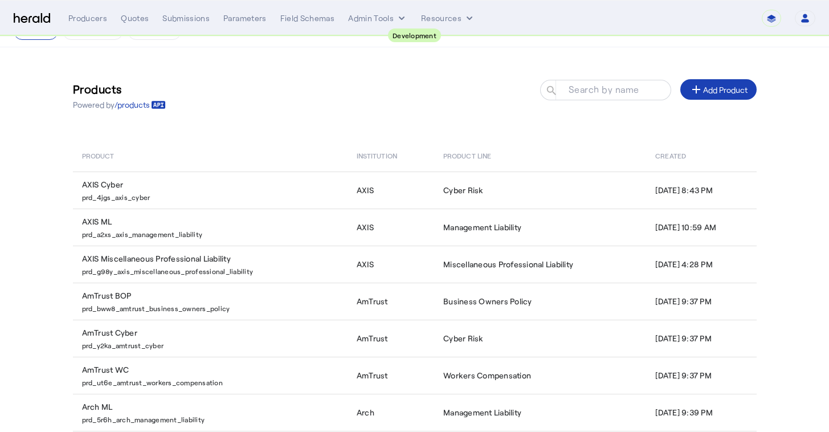
scroll to position [2, 0]
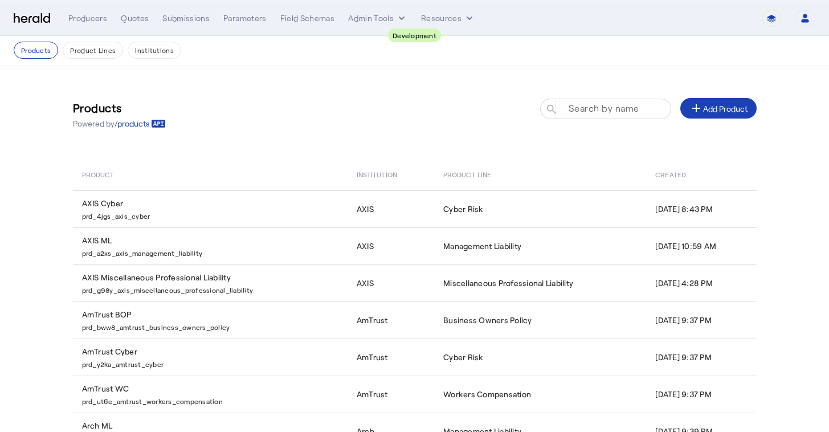
click at [606, 104] on mat-label "Search by name" at bounding box center [603, 108] width 71 height 11
click at [606, 104] on input "Search by name" at bounding box center [610, 108] width 103 height 14
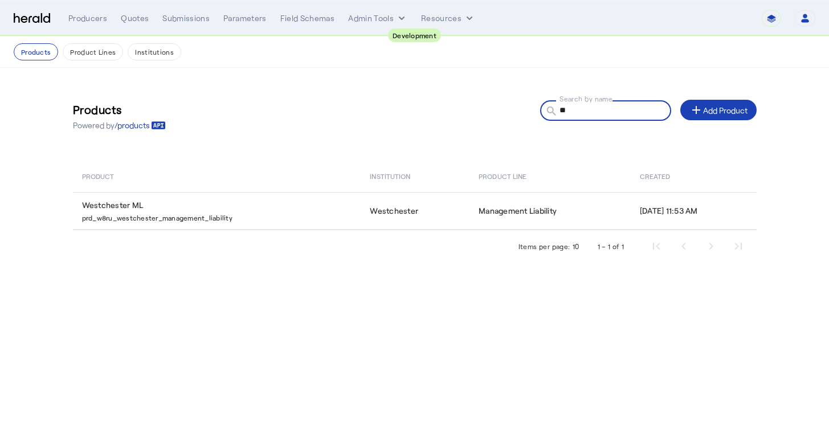
scroll to position [0, 0]
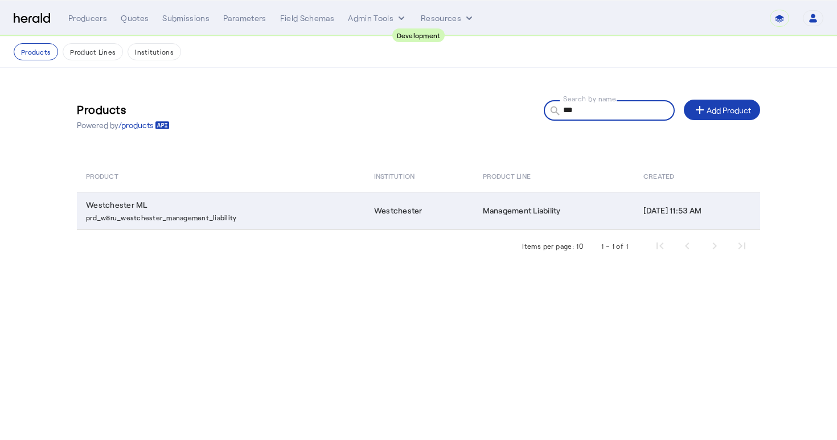
type input "***"
click at [298, 214] on p "prd_w8ru_westchester_management_liability" at bounding box center [223, 216] width 275 height 11
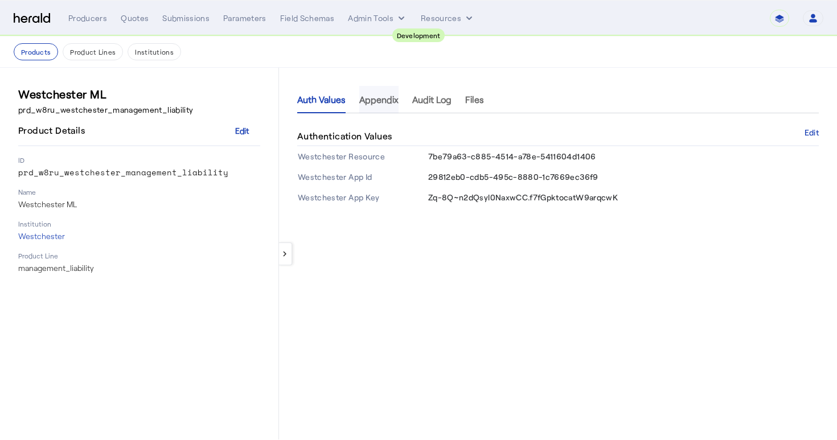
click at [385, 100] on span "Appendix" at bounding box center [378, 99] width 39 height 9
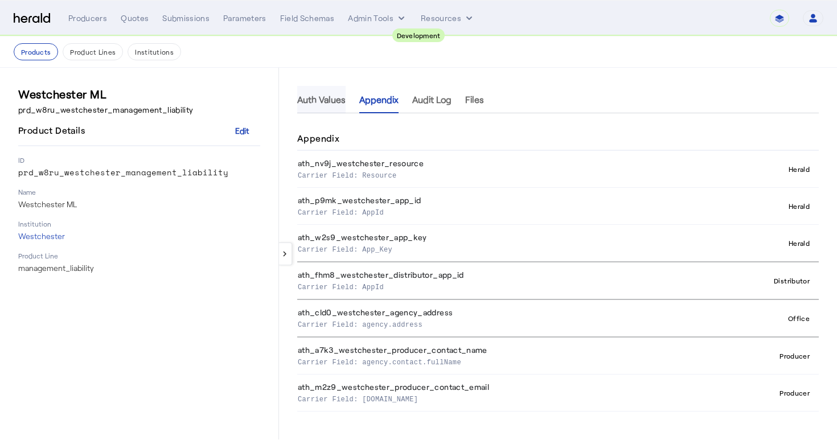
click at [328, 100] on span "Auth Values" at bounding box center [321, 99] width 48 height 9
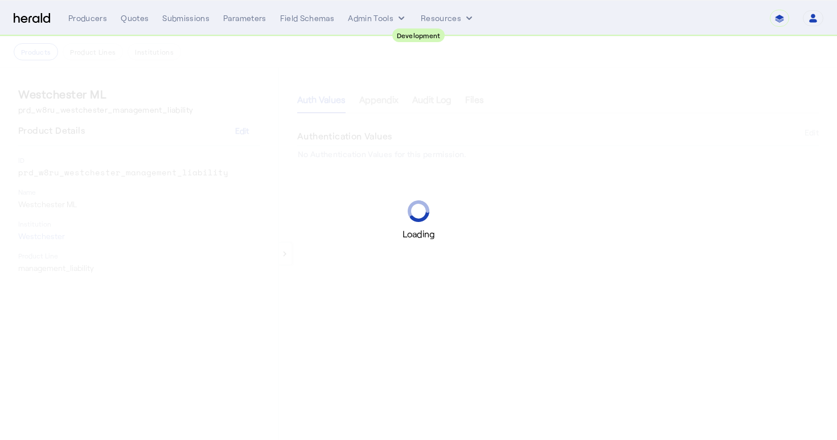
click at [424, 101] on div "Loading" at bounding box center [418, 220] width 837 height 440
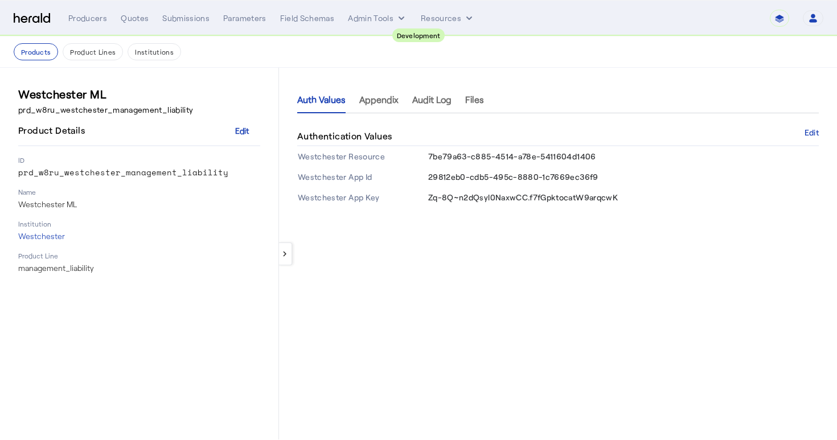
click at [494, 104] on div "Auth Values Appendix Audit Log Files" at bounding box center [558, 99] width 522 height 27
click at [484, 104] on span "Files" at bounding box center [474, 99] width 19 height 9
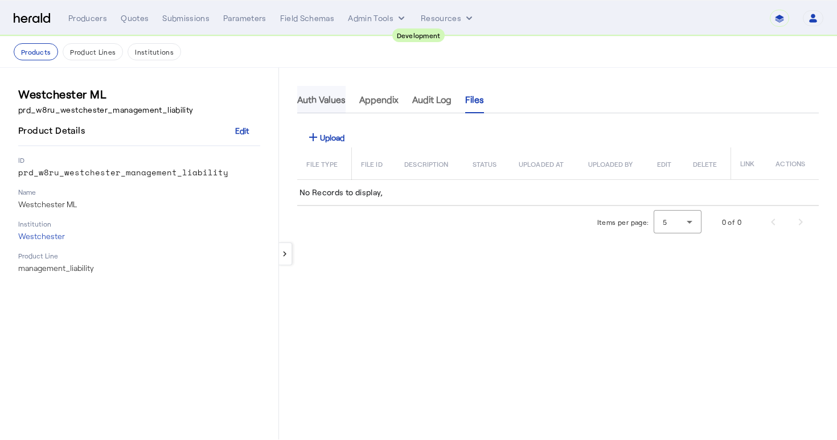
click at [324, 107] on span "Auth Values" at bounding box center [321, 99] width 48 height 27
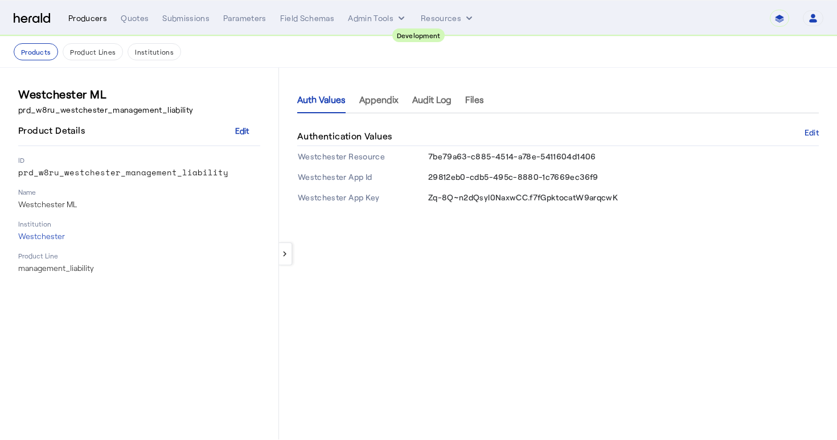
click at [94, 18] on div "Producers" at bounding box center [87, 18] width 39 height 11
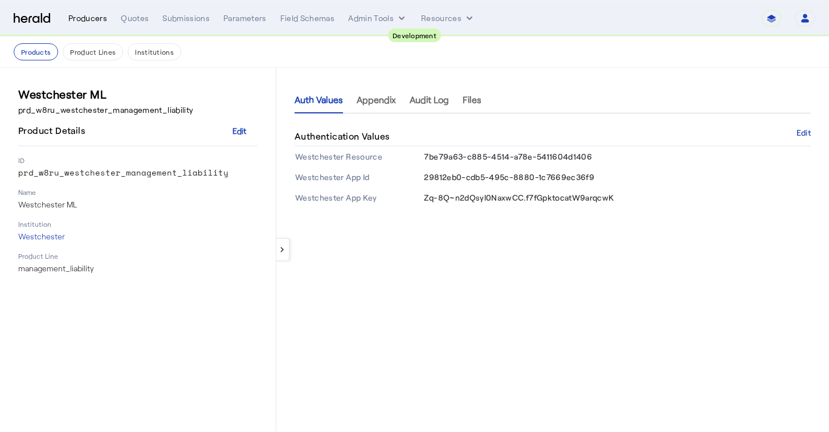
select select "pfm_2v8p_herald_api"
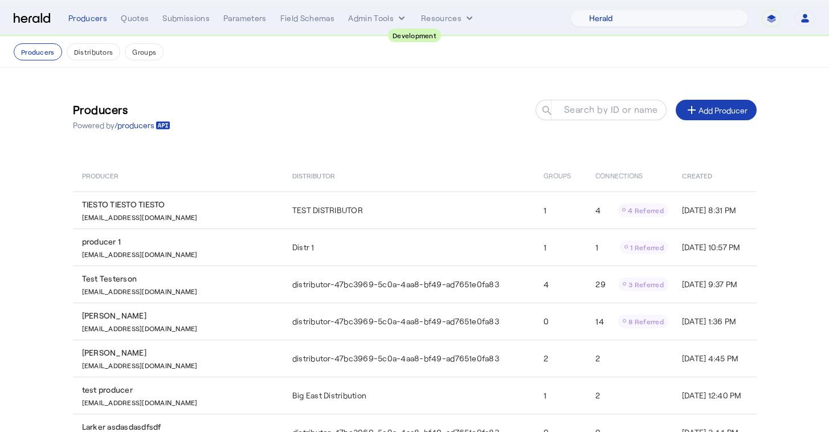
click at [673, 173] on th "Created" at bounding box center [715, 175] width 84 height 32
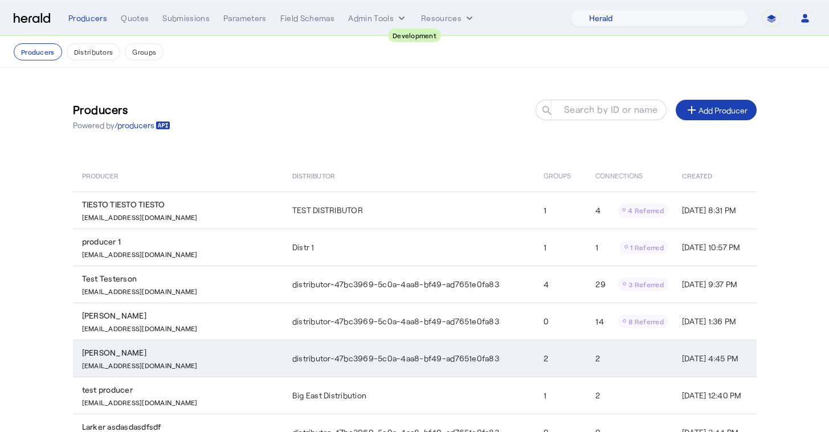
scroll to position [186, 0]
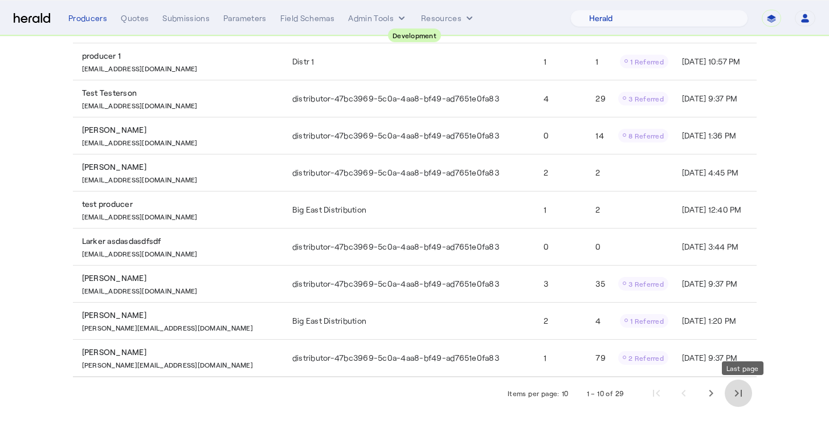
click at [743, 393] on span "Last page" at bounding box center [738, 392] width 27 height 27
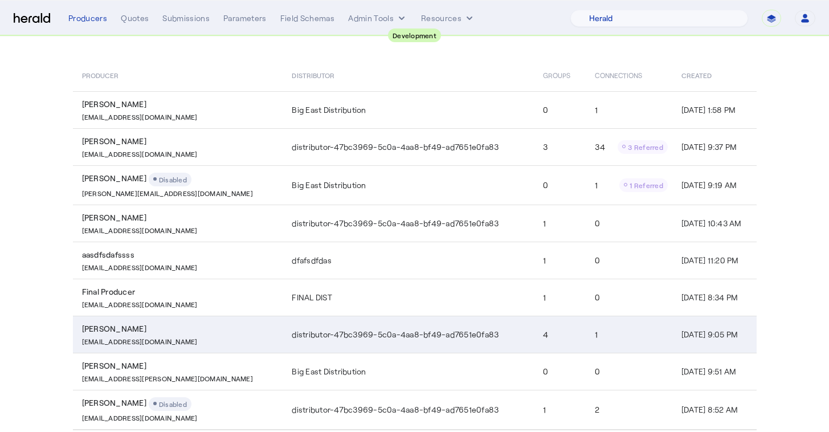
scroll to position [153, 0]
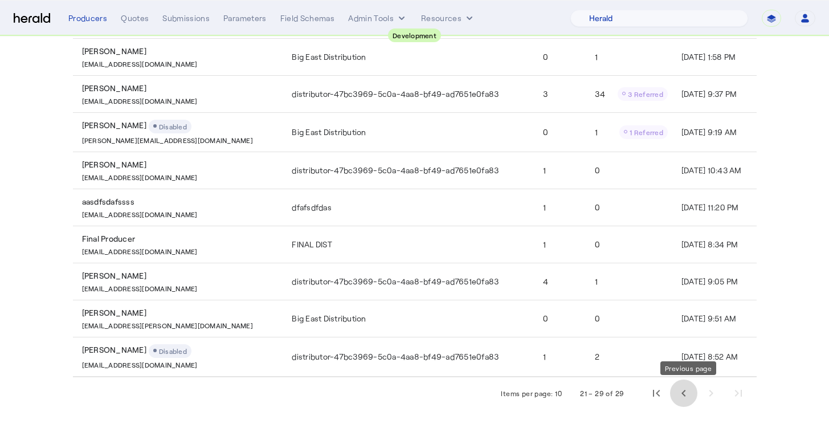
click at [695, 390] on span "Previous page" at bounding box center [683, 392] width 27 height 27
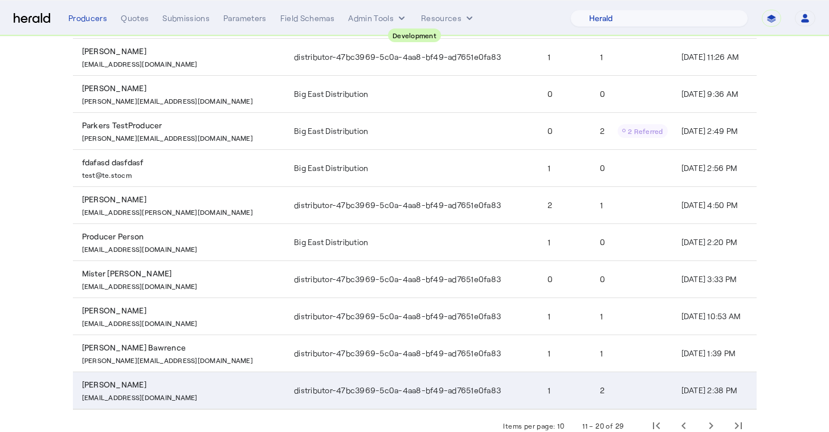
click at [689, 390] on td "Jul 07, 2023, 2:38 PM" at bounding box center [714, 390] width 84 height 38
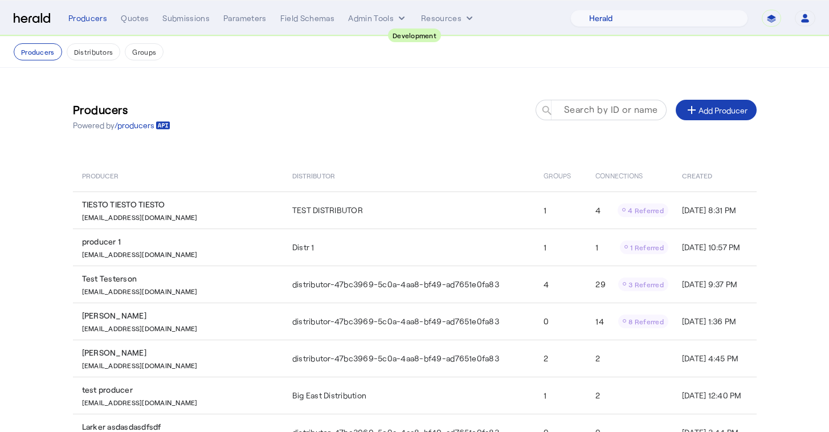
click at [573, 106] on mat-label "Search by ID or name" at bounding box center [611, 109] width 94 height 11
click at [573, 106] on input "Search by ID or name" at bounding box center [606, 110] width 103 height 14
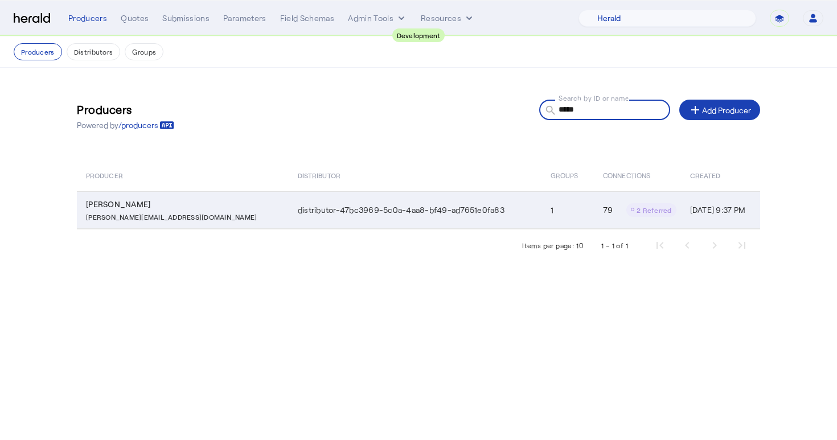
type input "*****"
click at [415, 217] on td "distributor-47bc3969-5c0a-4aa8-bf49-ad7651e0fa83" at bounding box center [415, 210] width 253 height 38
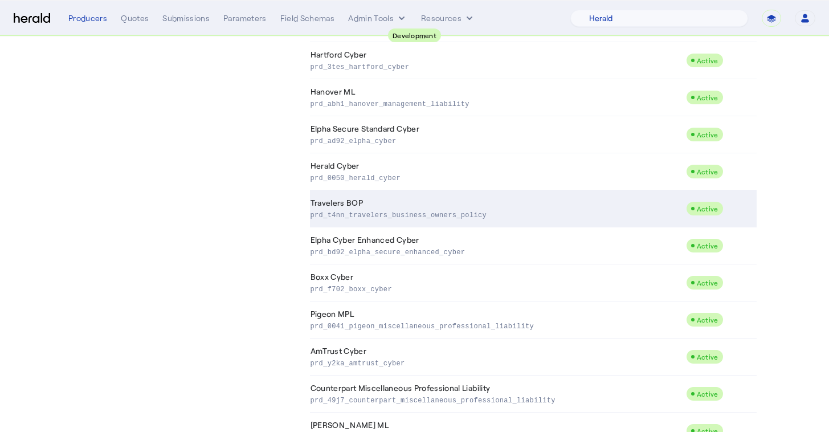
scroll to position [2692, 0]
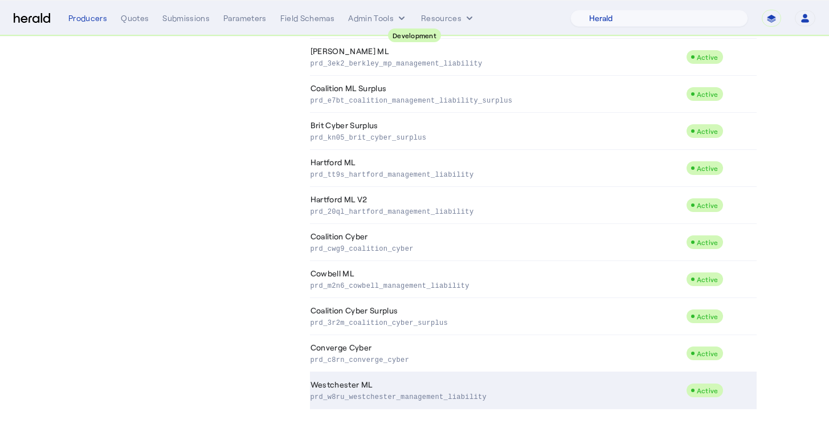
click at [495, 395] on p "prd_w8ru_westchester_management_liability" at bounding box center [495, 395] width 371 height 11
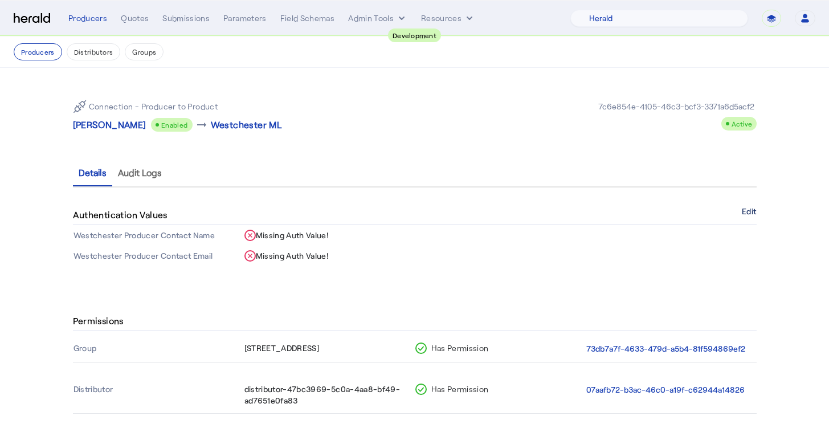
click at [755, 211] on button "Edit" at bounding box center [749, 211] width 14 height 7
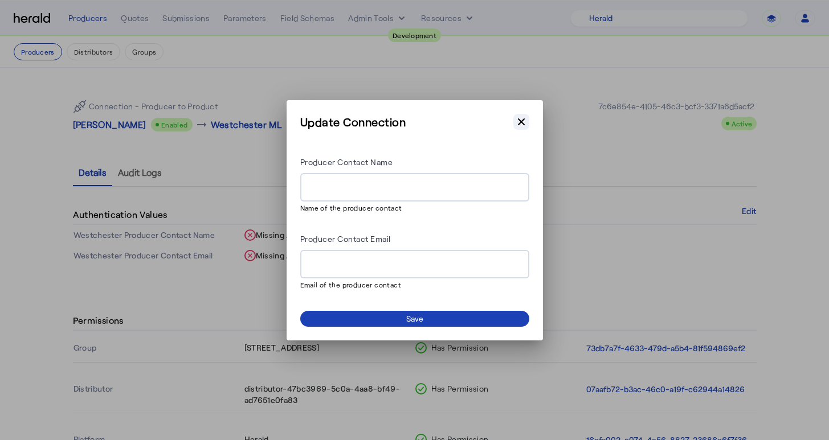
click at [523, 124] on icon "button" at bounding box center [521, 121] width 11 height 11
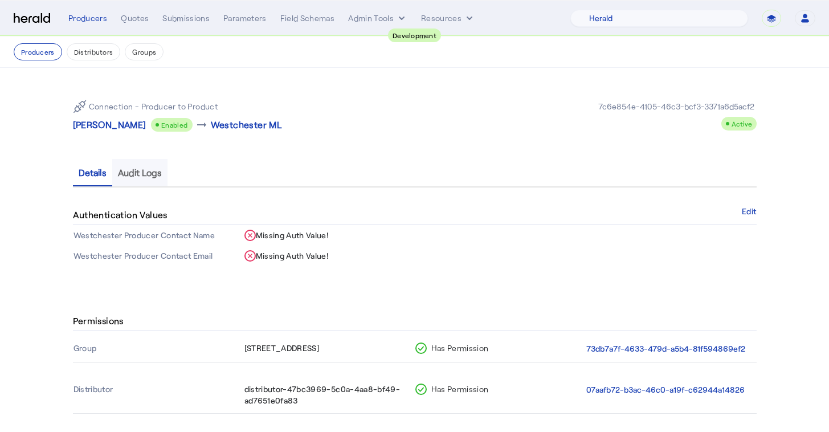
click at [155, 163] on span "Audit Logs" at bounding box center [140, 172] width 44 height 27
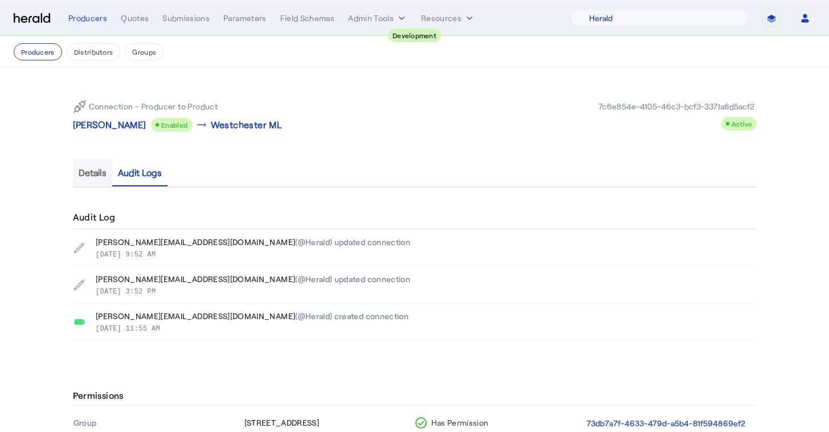
click at [97, 174] on span "Details" at bounding box center [93, 172] width 28 height 9
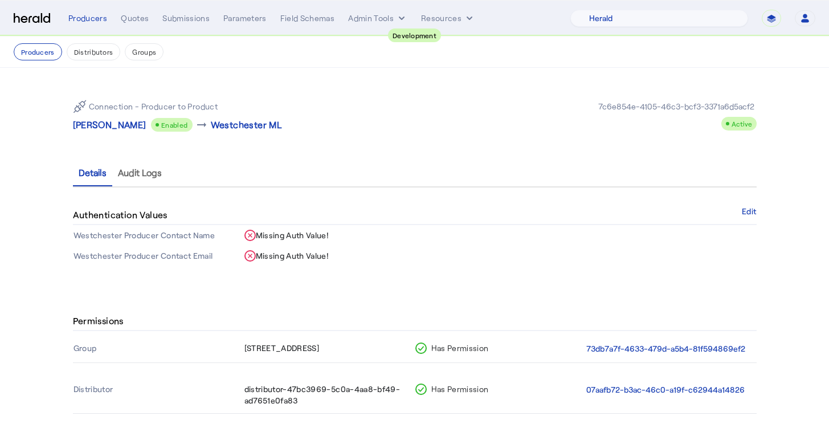
scroll to position [2, 0]
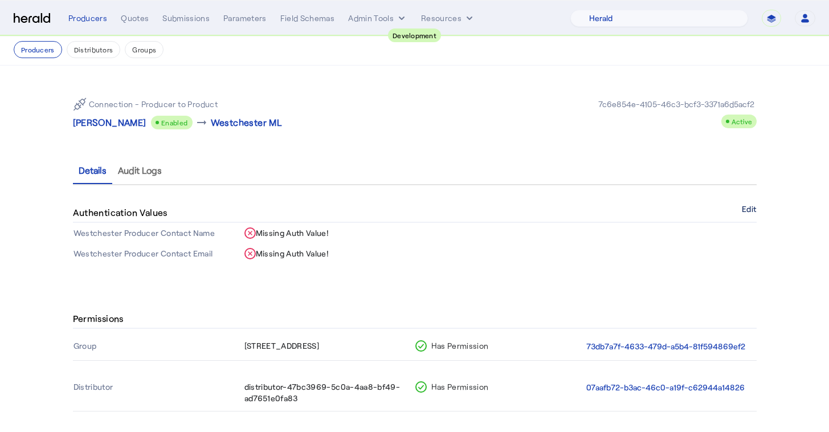
click at [751, 210] on button "Edit" at bounding box center [749, 209] width 14 height 7
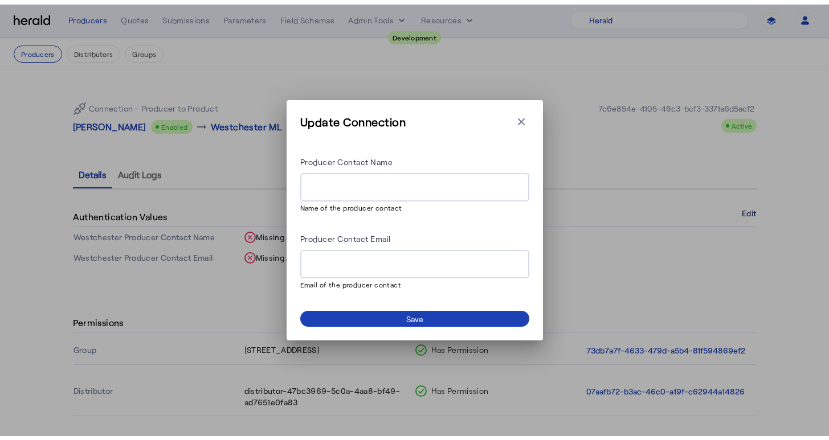
scroll to position [0, 0]
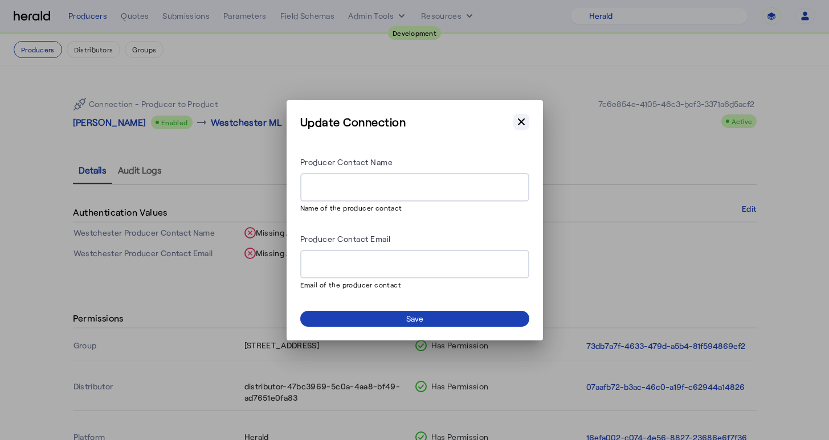
click at [522, 123] on icon "button" at bounding box center [521, 121] width 7 height 7
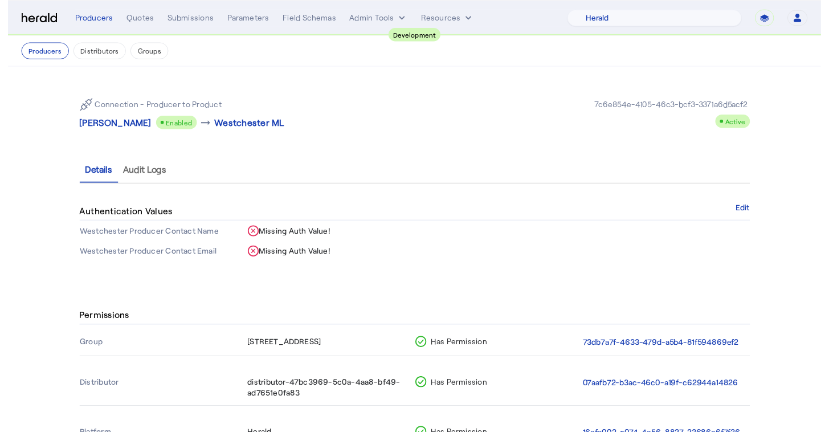
scroll to position [2, 0]
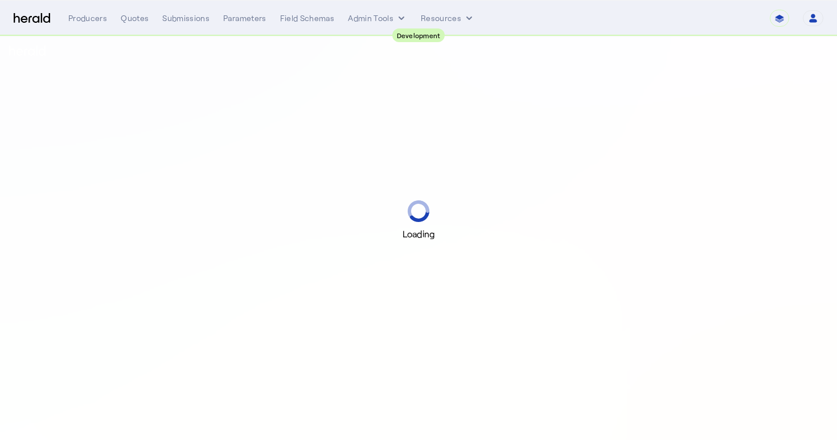
select select "pfm_2v8p_herald_api"
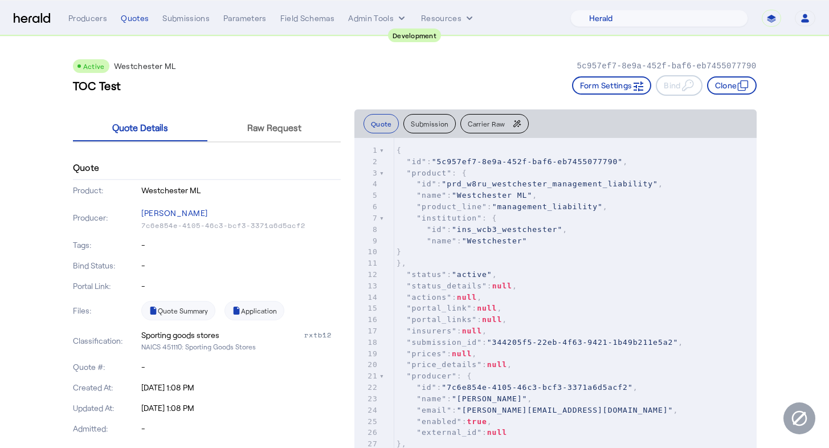
click at [391, 76] on div "TOC Test Form Settings Bind Clone" at bounding box center [415, 85] width 684 height 21
